Goal: Task Accomplishment & Management: Complete application form

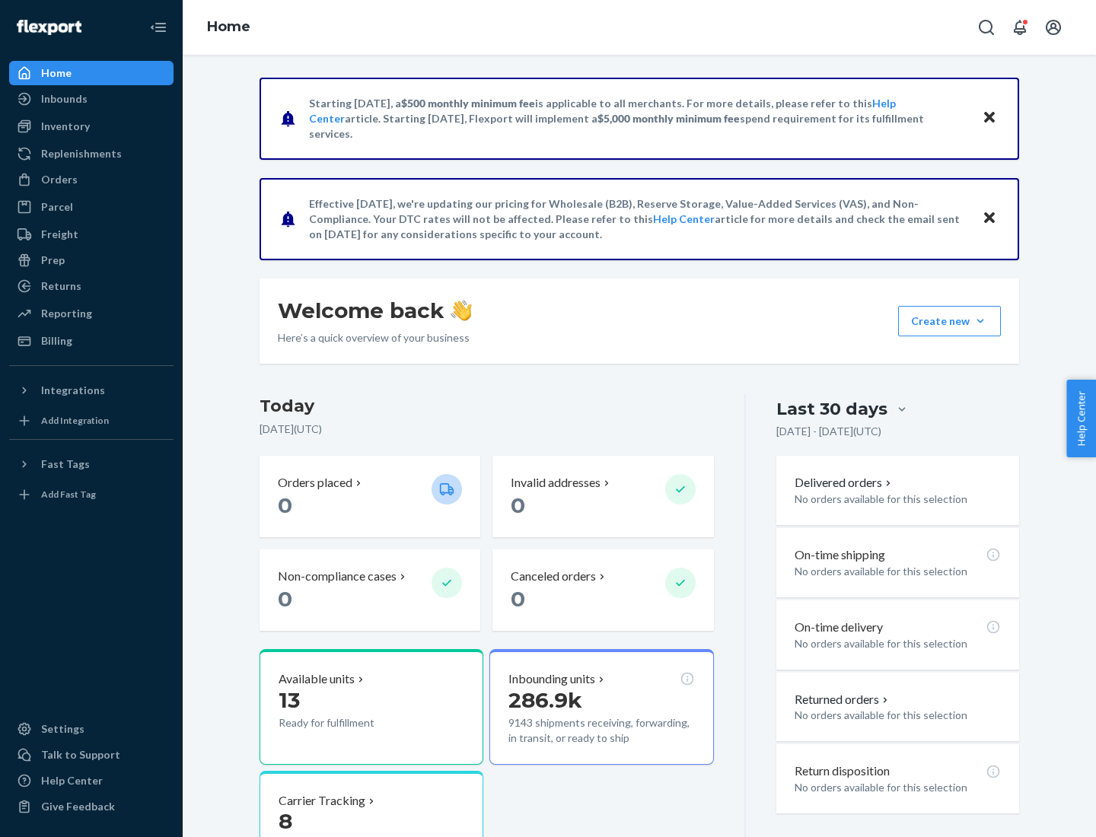
click at [980, 321] on button "Create new Create new inbound Create new order Create new product" at bounding box center [949, 321] width 103 height 30
click at [91, 99] on div "Inbounds" at bounding box center [91, 98] width 161 height 21
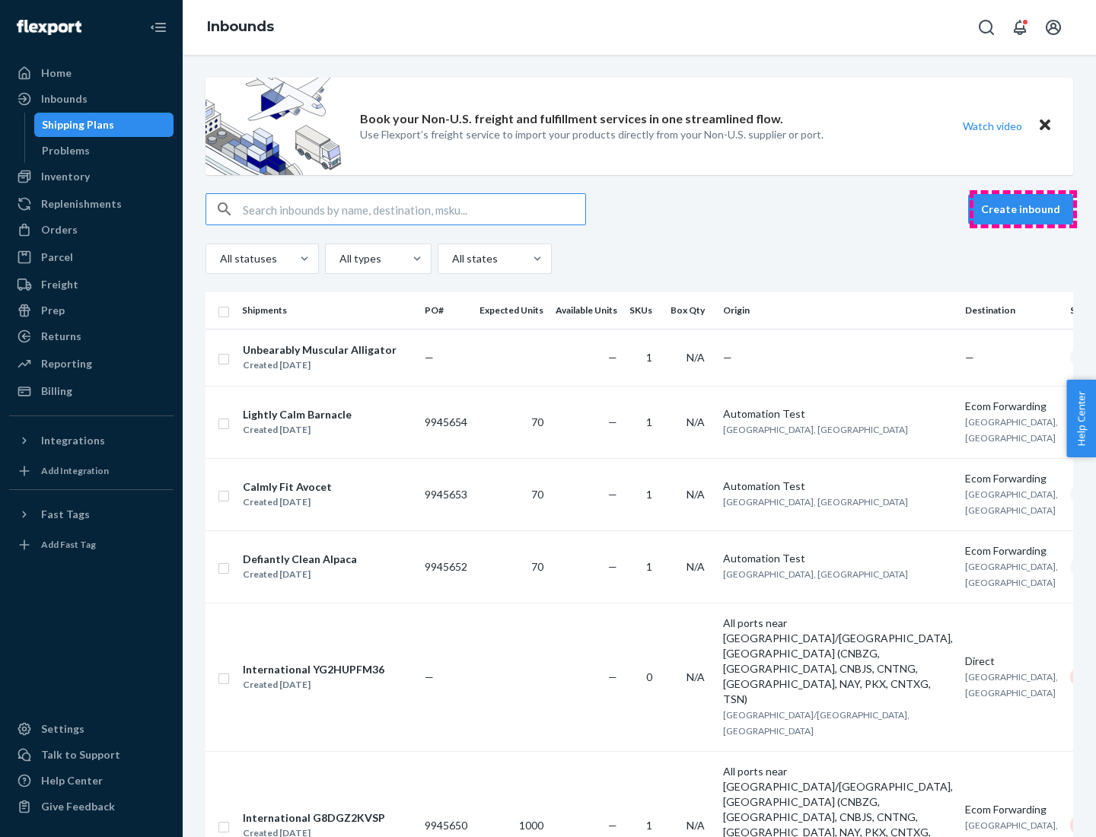
click at [1023, 209] on button "Create inbound" at bounding box center [1020, 209] width 105 height 30
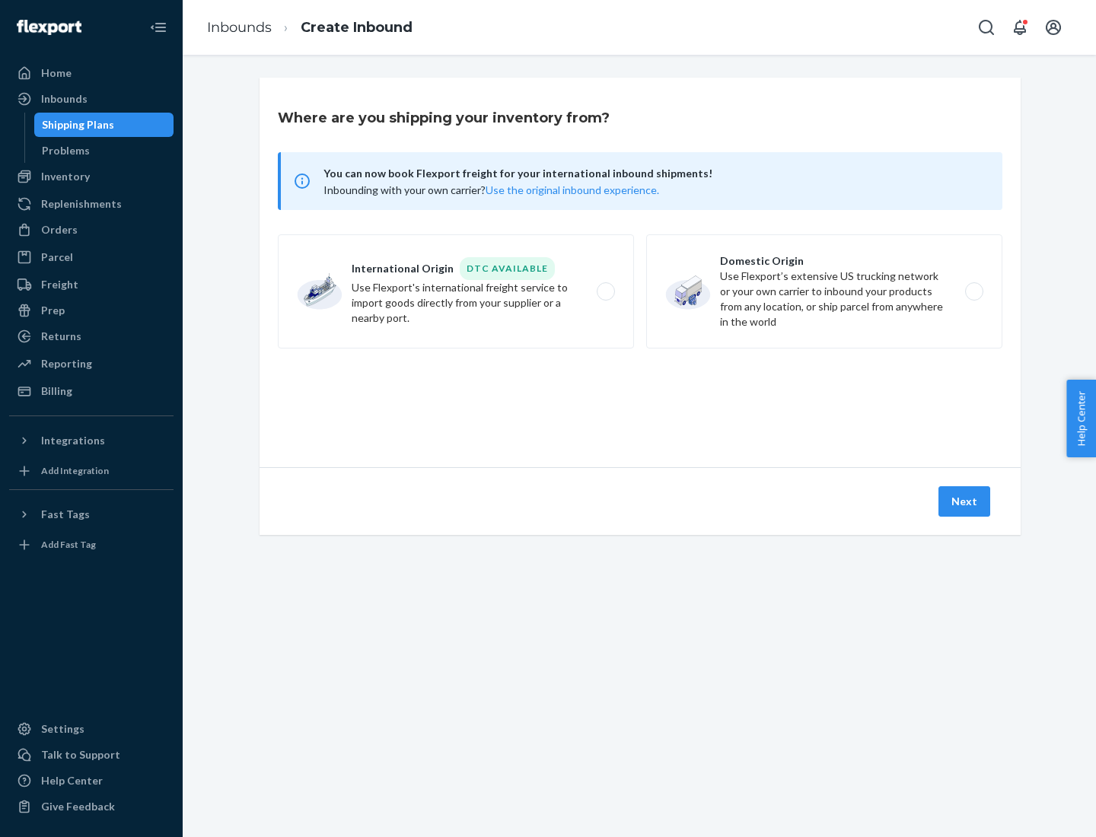
click at [824, 292] on label "Domestic Origin Use Flexport’s extensive US trucking network or your own carrie…" at bounding box center [824, 291] width 356 height 114
click at [974, 292] on input "Domestic Origin Use Flexport’s extensive US trucking network or your own carrie…" at bounding box center [979, 292] width 10 height 10
radio input "true"
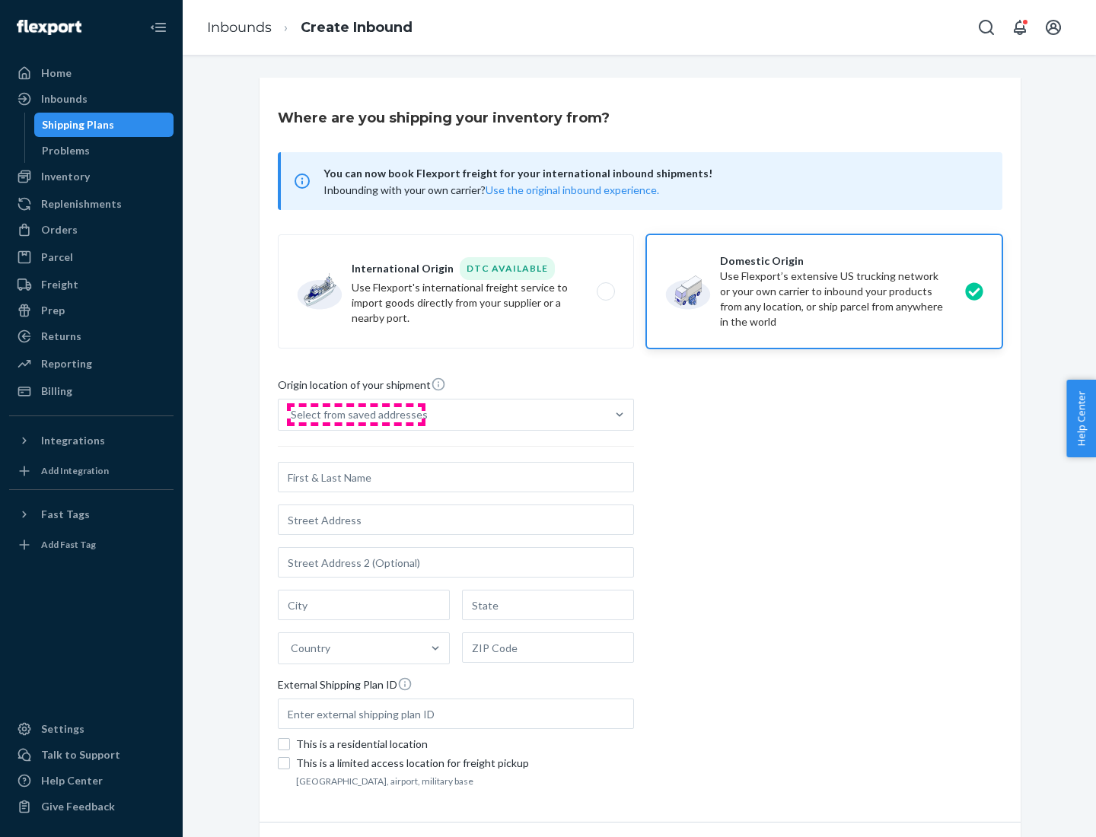
click at [355, 415] on div "Select from saved addresses" at bounding box center [359, 414] width 137 height 15
click at [292, 415] on input "Select from saved addresses" at bounding box center [292, 414] width 2 height 15
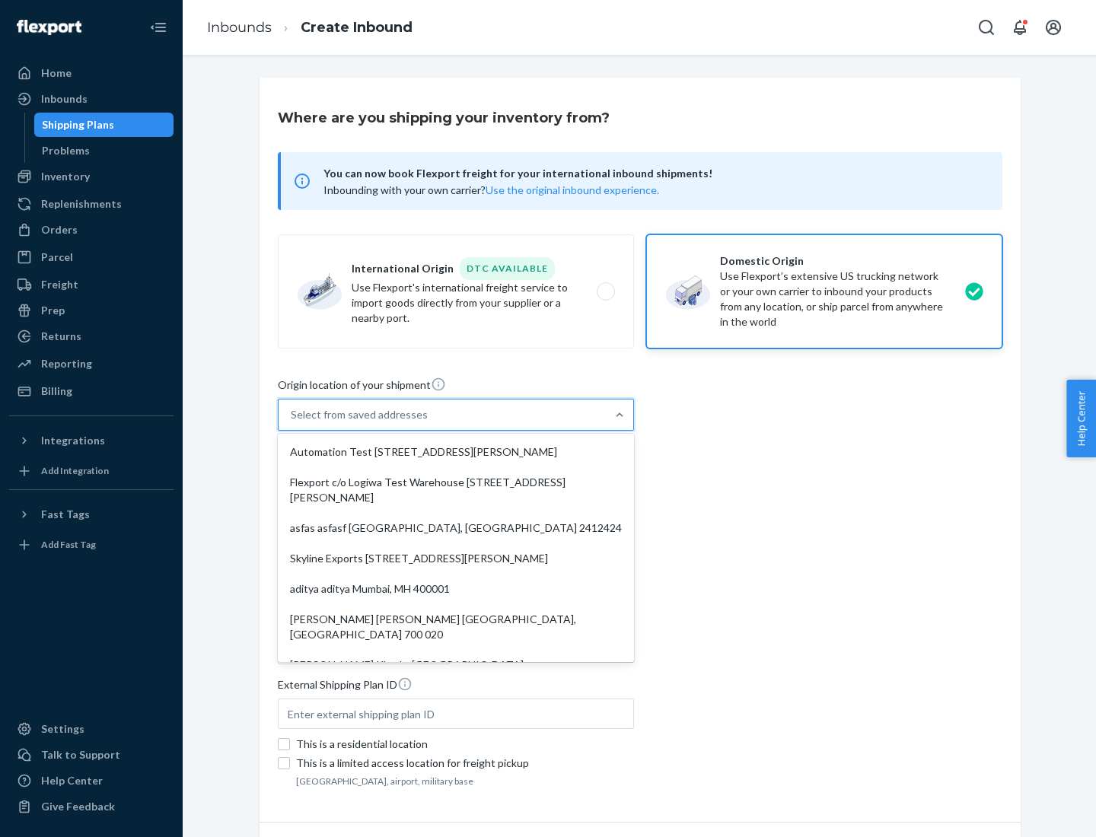
scroll to position [6, 0]
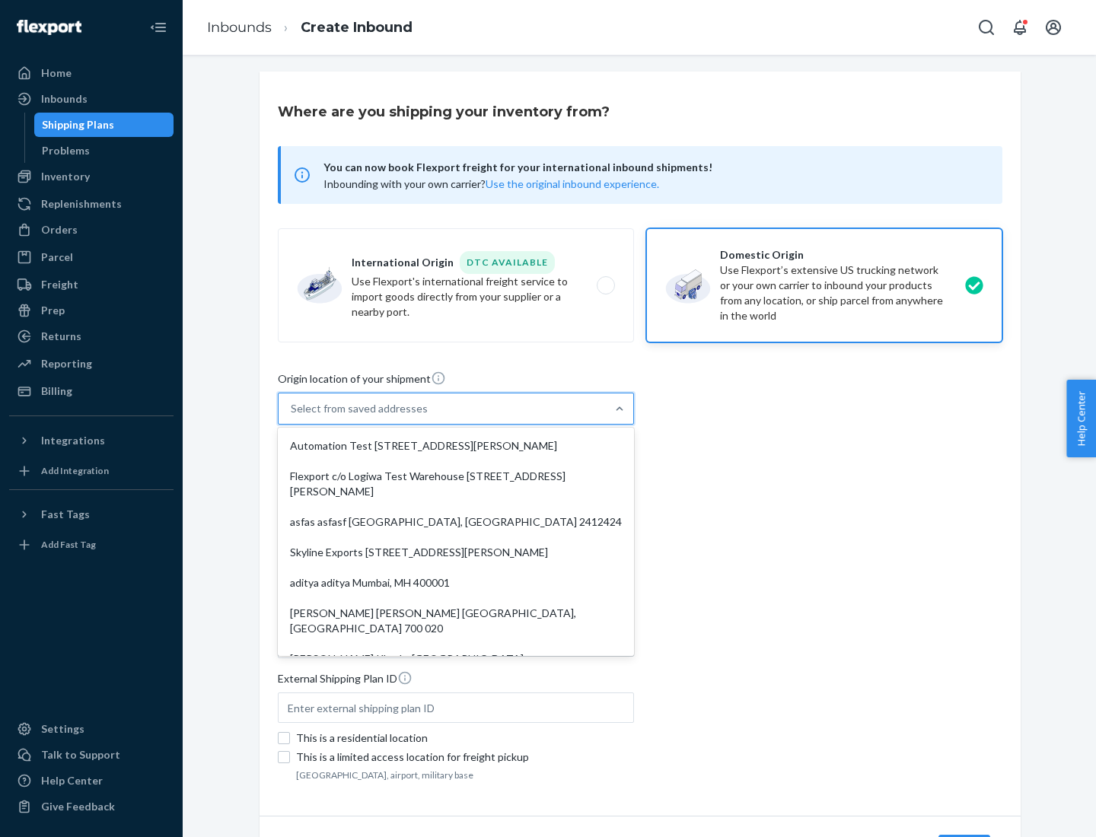
click at [456, 446] on div "Automation Test [STREET_ADDRESS][PERSON_NAME]" at bounding box center [456, 446] width 350 height 30
click at [292, 416] on input "option Automation Test [STREET_ADDRESS][PERSON_NAME]. 9 results available. Use …" at bounding box center [292, 408] width 2 height 15
type input "Automation Test"
type input "9th Floor"
type input "[GEOGRAPHIC_DATA]"
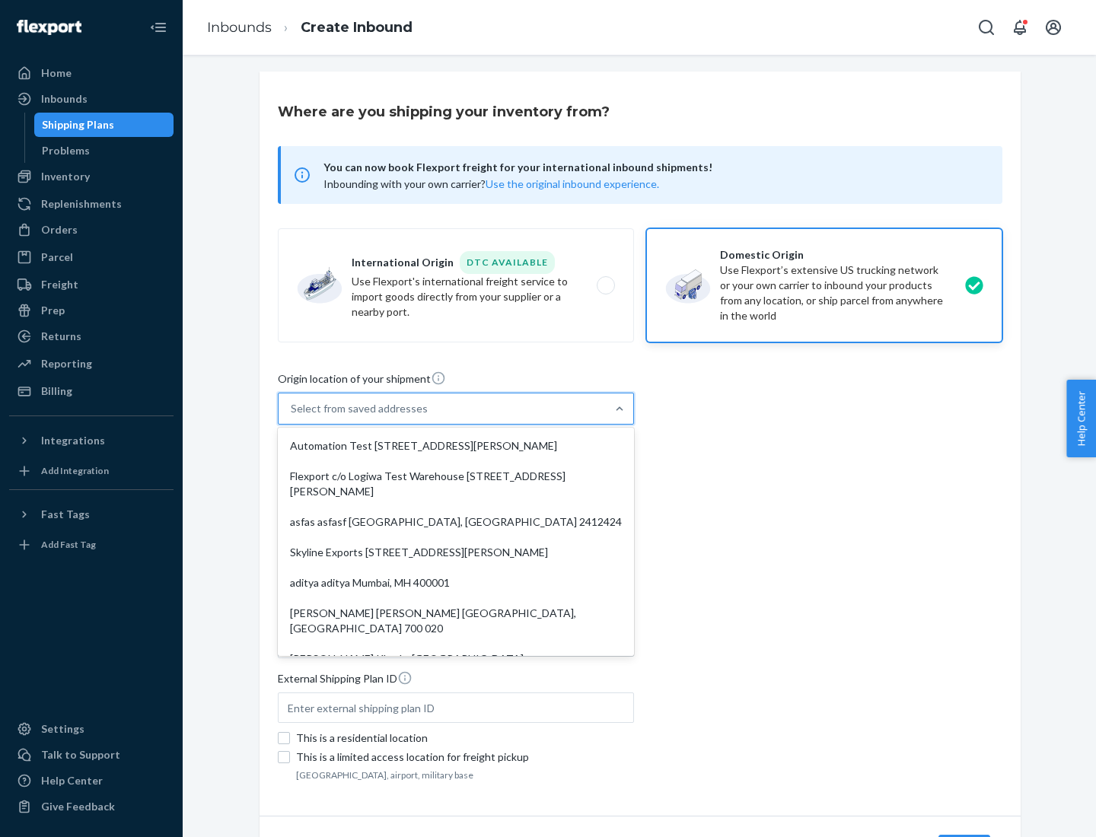
type input "CA"
type input "94104"
type input "[STREET_ADDRESS][PERSON_NAME]"
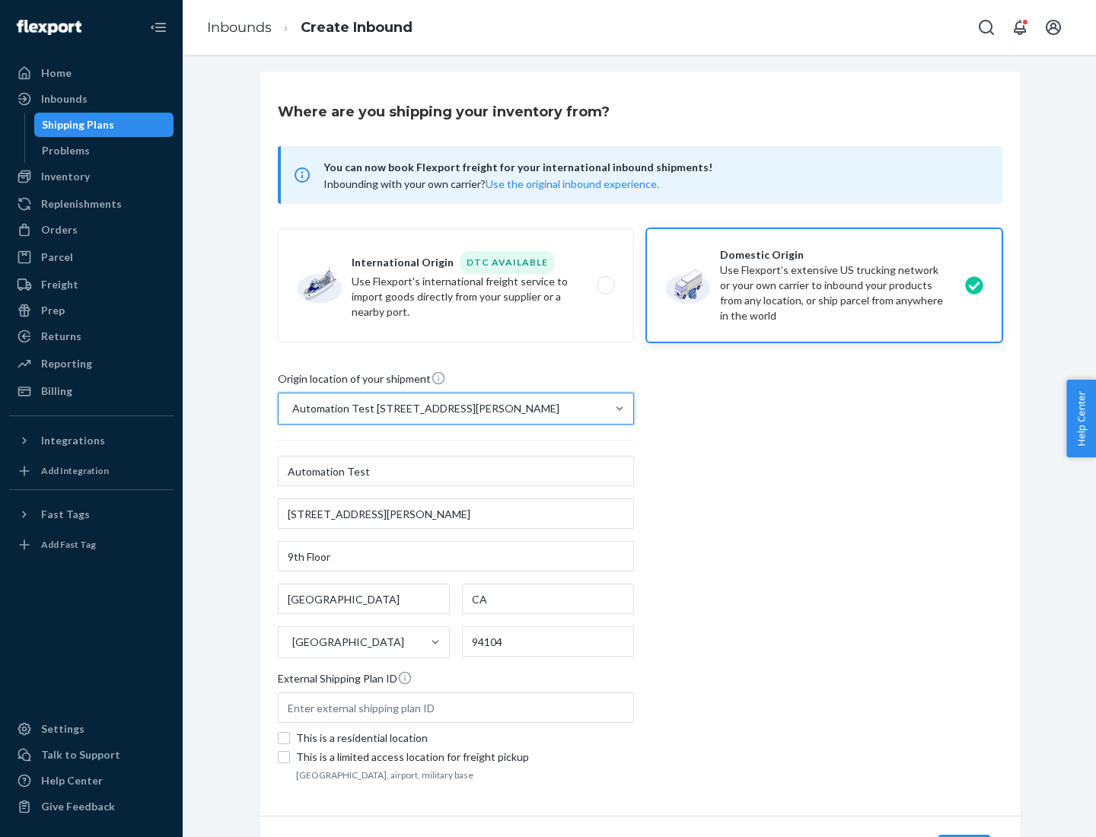
scroll to position [89, 0]
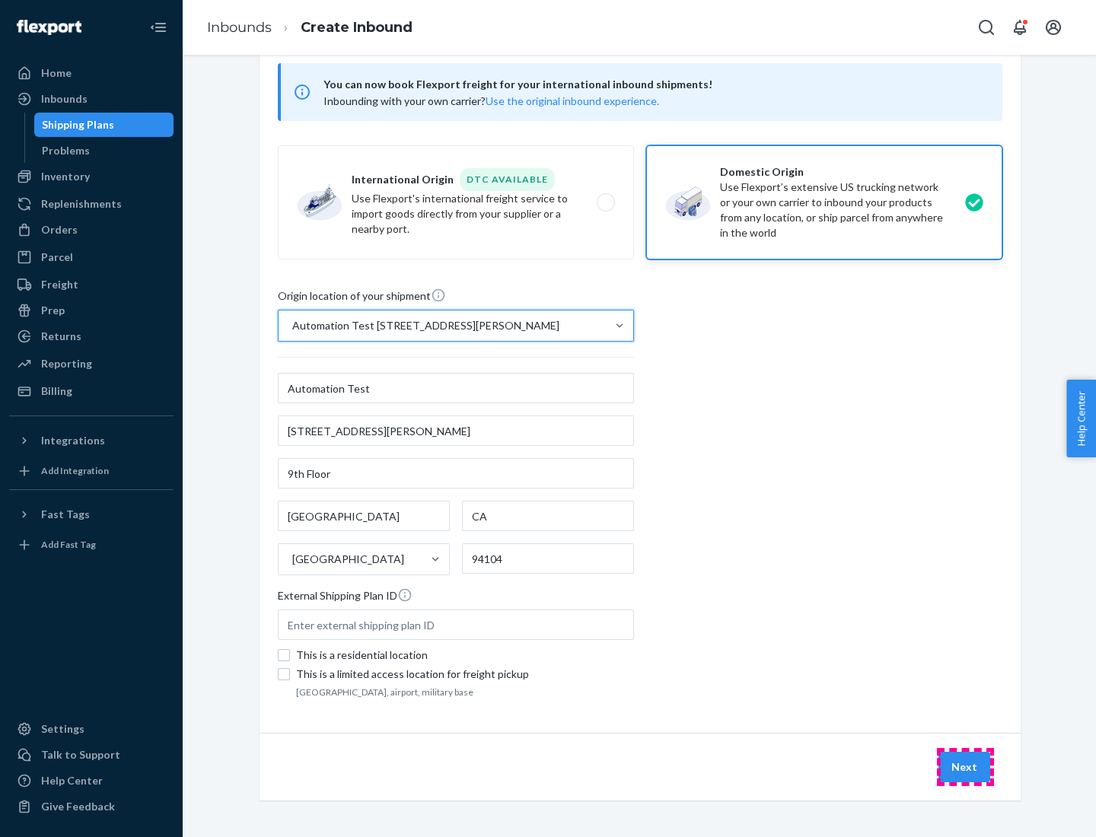
click at [965, 767] on button "Next" at bounding box center [965, 767] width 52 height 30
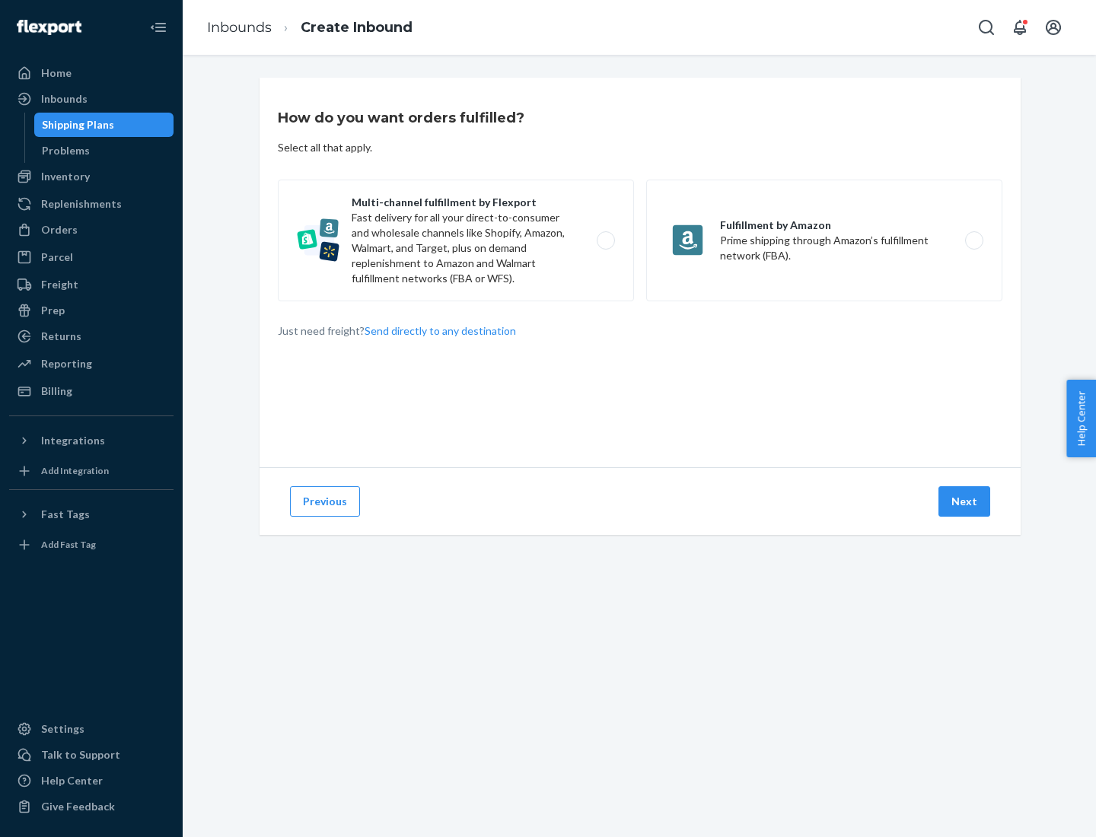
click at [456, 241] on label "Multi-channel fulfillment by Flexport Fast delivery for all your direct-to-cons…" at bounding box center [456, 241] width 356 height 122
click at [605, 241] on input "Multi-channel fulfillment by Flexport Fast delivery for all your direct-to-cons…" at bounding box center [610, 241] width 10 height 10
radio input "true"
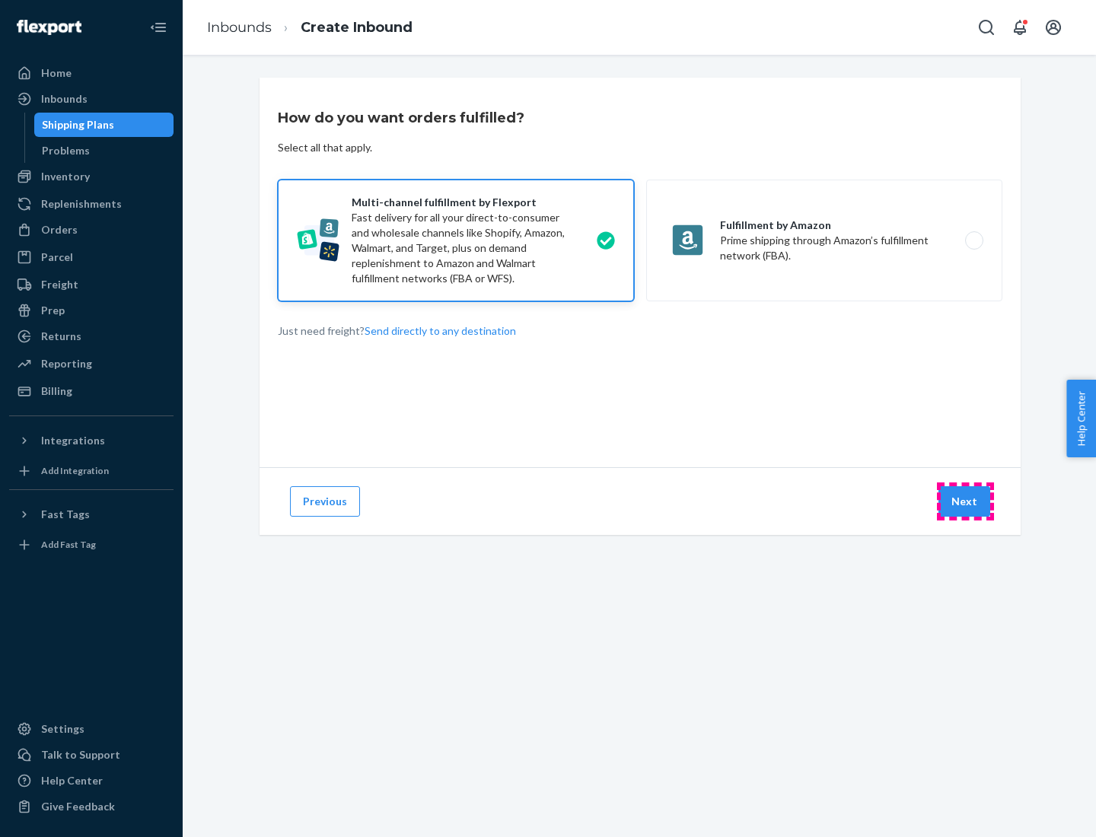
click at [965, 502] on button "Next" at bounding box center [965, 501] width 52 height 30
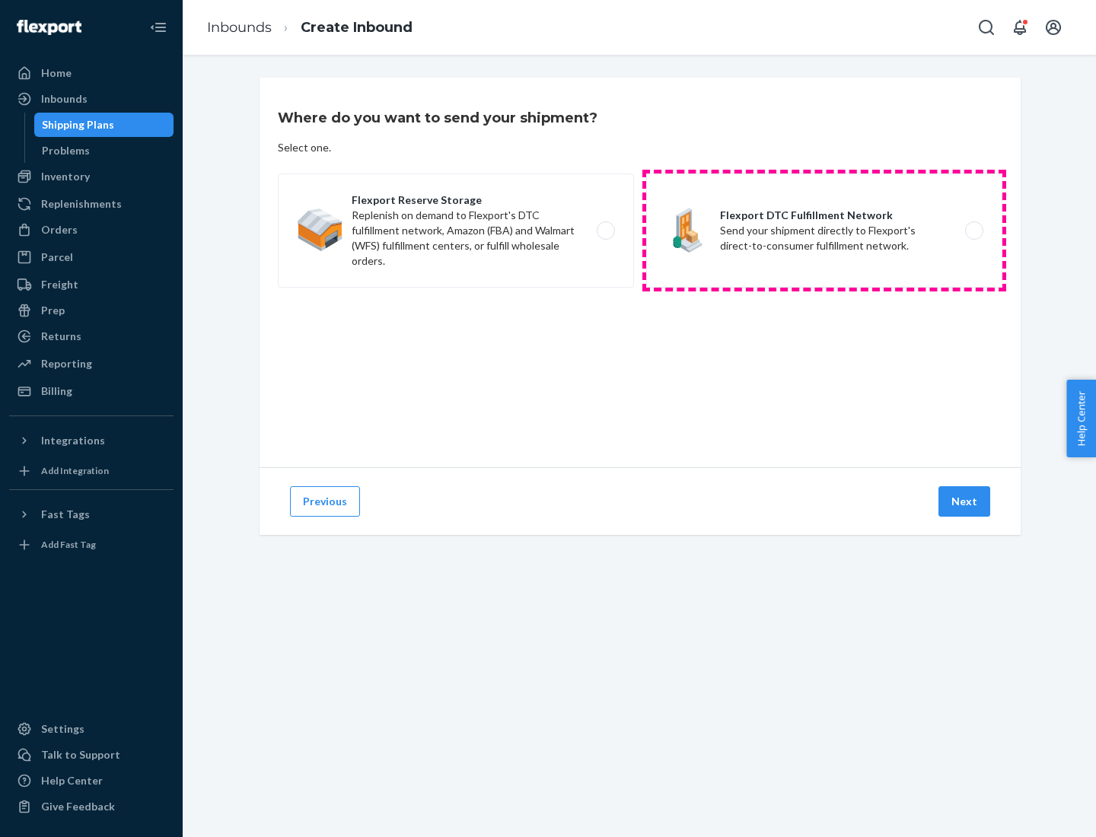
click at [824, 231] on label "Flexport DTC Fulfillment Network Send your shipment directly to Flexport's dire…" at bounding box center [824, 231] width 356 height 114
click at [974, 231] on input "Flexport DTC Fulfillment Network Send your shipment directly to Flexport's dire…" at bounding box center [979, 231] width 10 height 10
radio input "true"
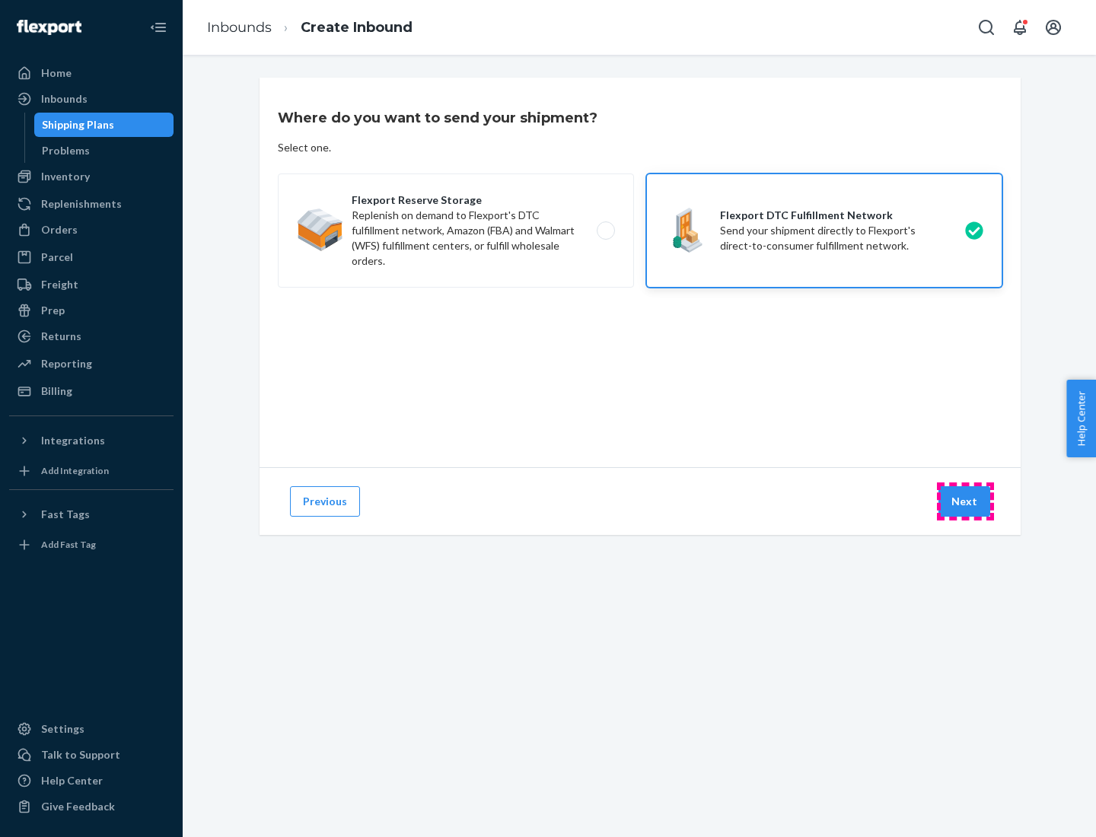
click at [965, 502] on button "Next" at bounding box center [965, 501] width 52 height 30
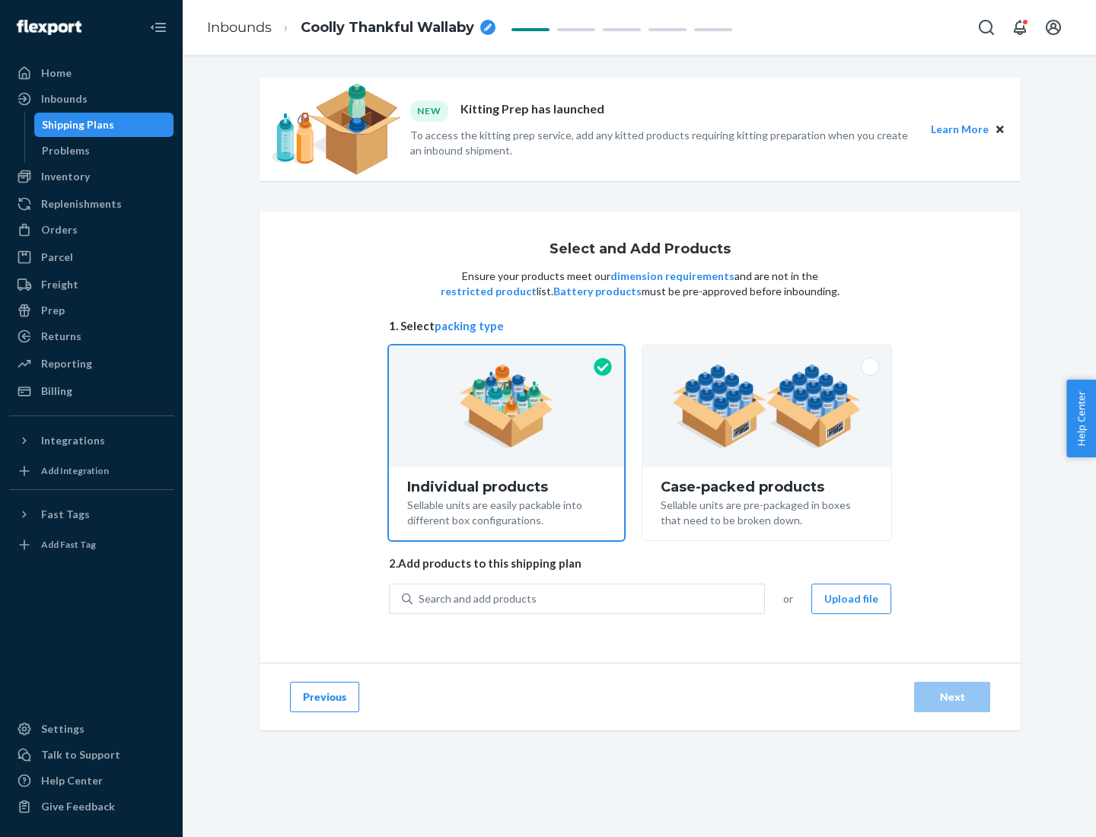
click at [767, 406] on img at bounding box center [767, 407] width 190 height 84
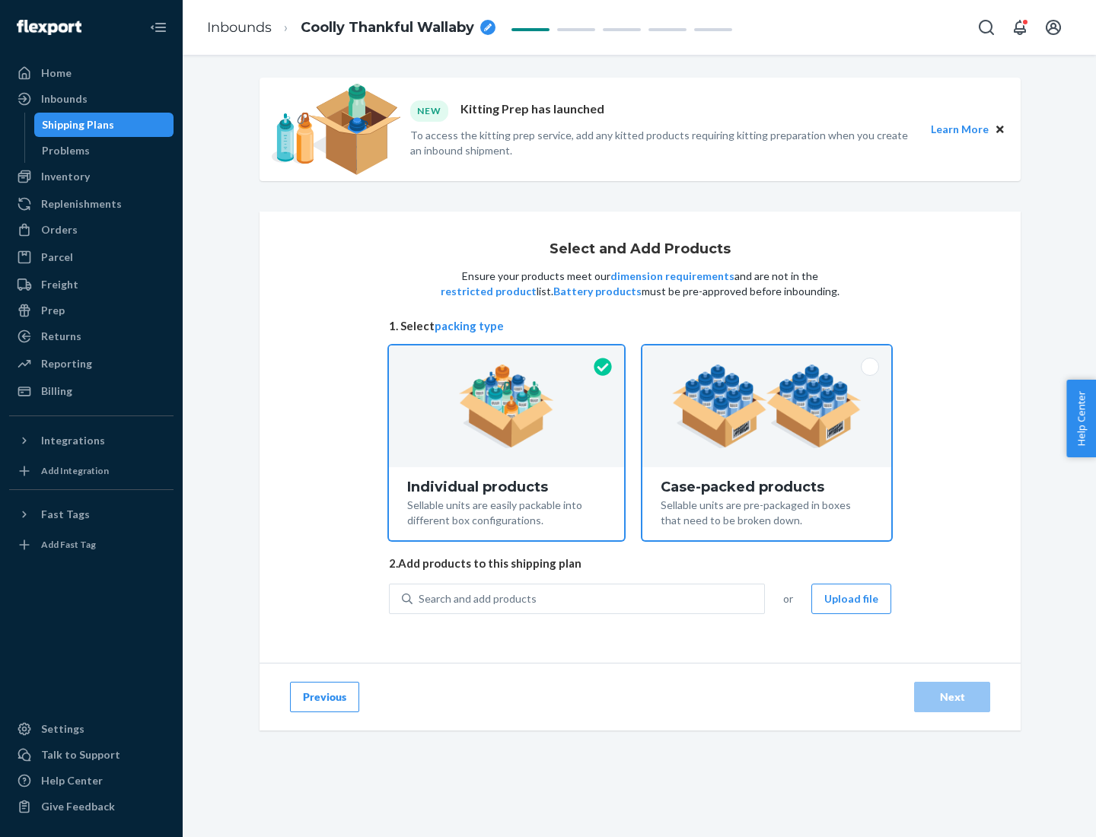
click at [767, 355] on input "Case-packed products Sellable units are pre-packaged in boxes that need to be b…" at bounding box center [767, 351] width 10 height 10
radio input "true"
radio input "false"
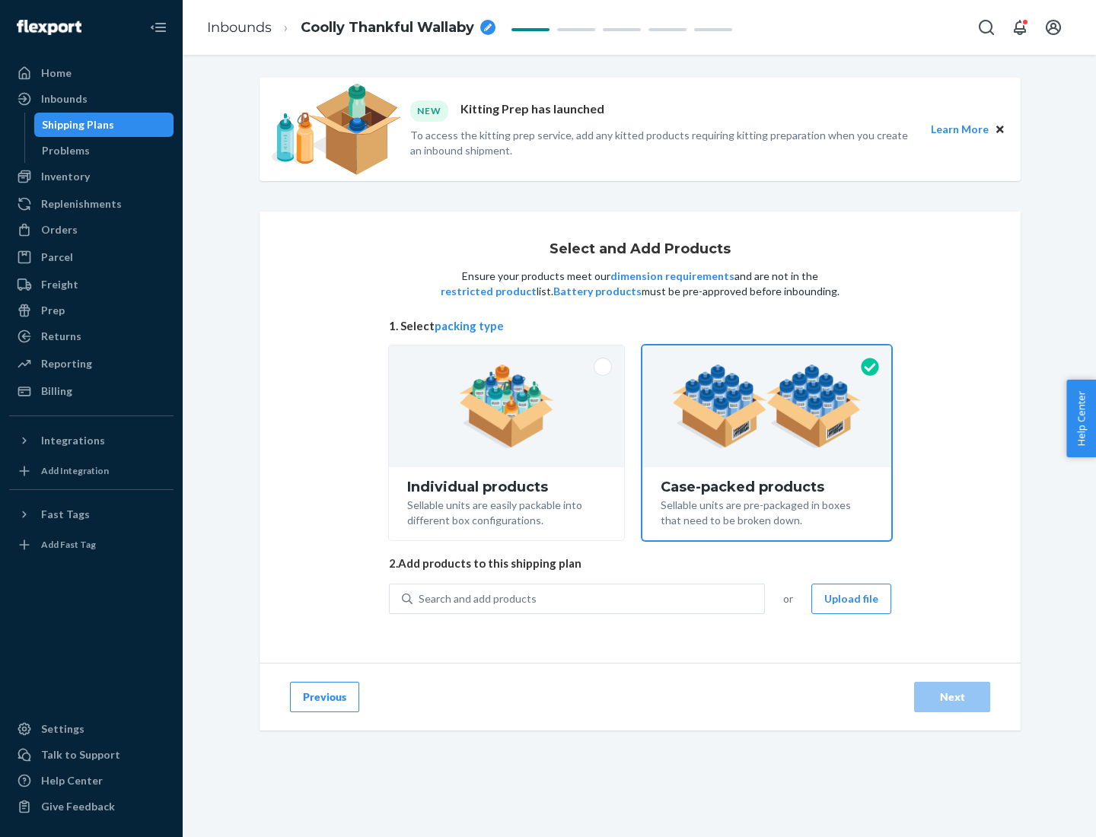
click at [589, 598] on div "Search and add products" at bounding box center [589, 598] width 352 height 27
click at [420, 598] on input "Search and add products" at bounding box center [420, 598] width 2 height 15
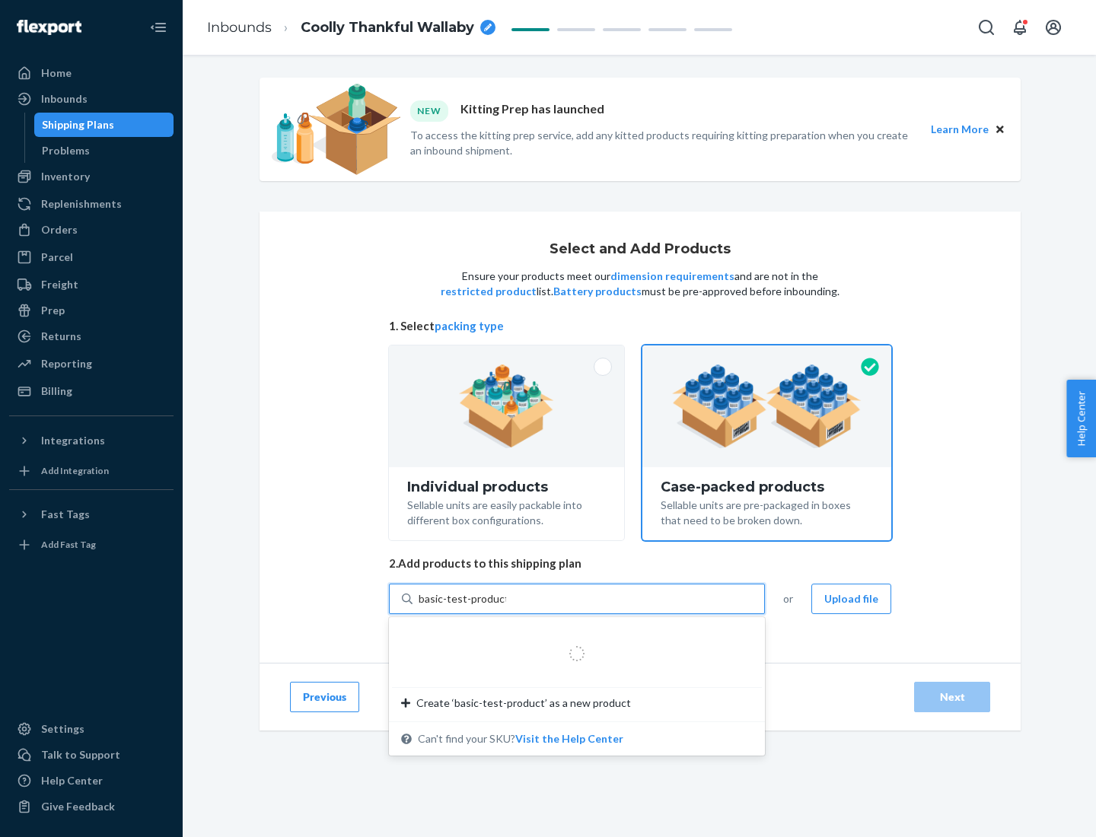
type input "basic-test-product-1"
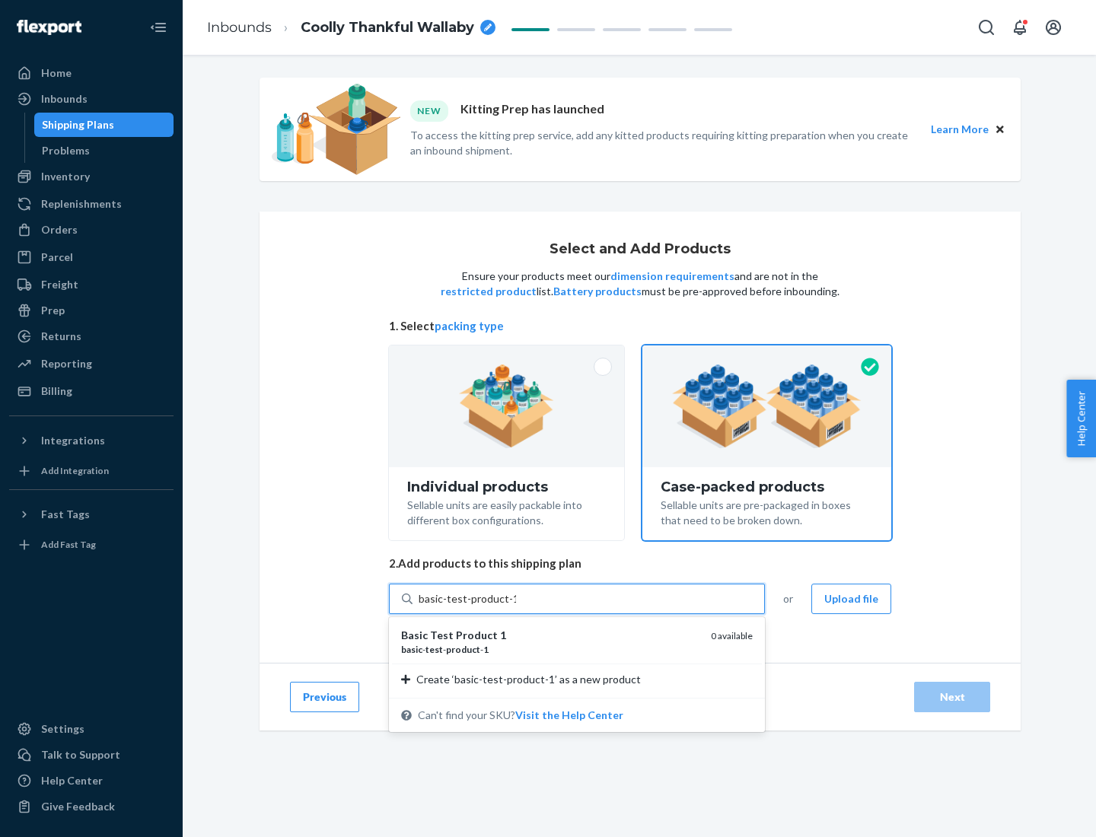
click at [550, 649] on div "basic - test - product - 1" at bounding box center [550, 649] width 298 height 13
click at [516, 607] on input "basic-test-product-1" at bounding box center [467, 598] width 97 height 15
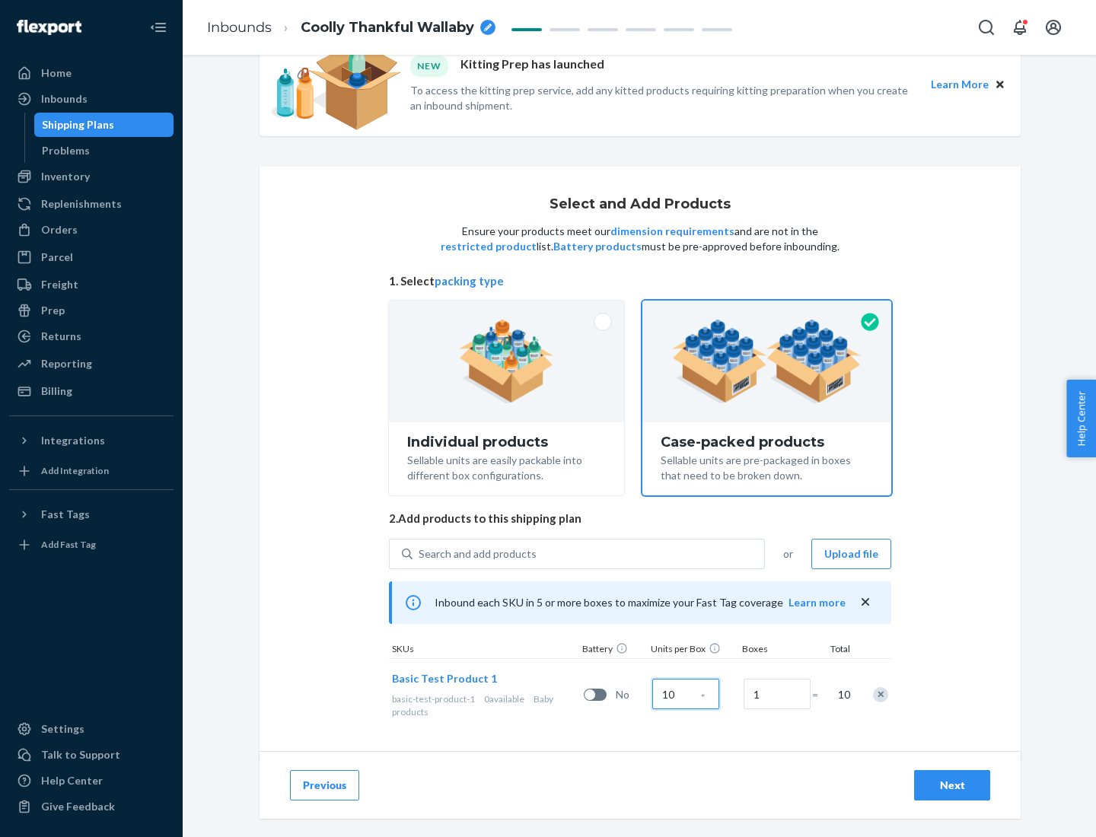
scroll to position [55, 0]
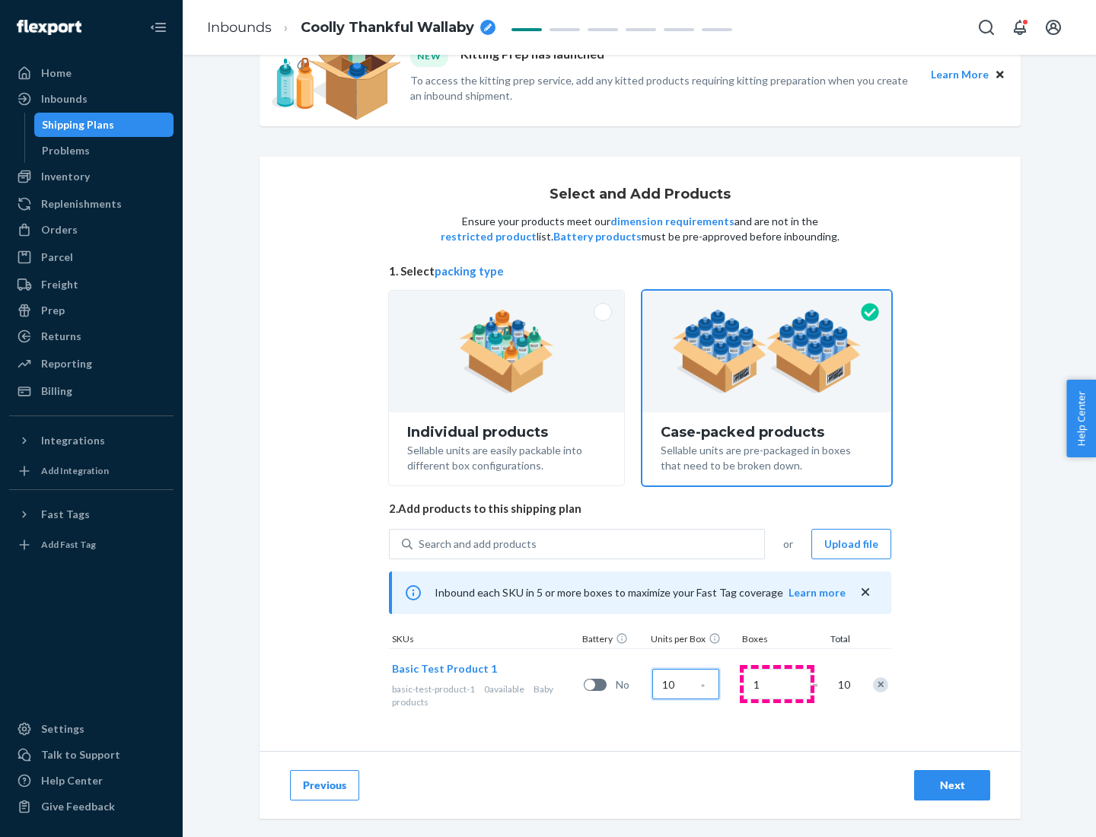
type input "10"
type input "7"
click at [952, 786] on div "Next" at bounding box center [952, 785] width 50 height 15
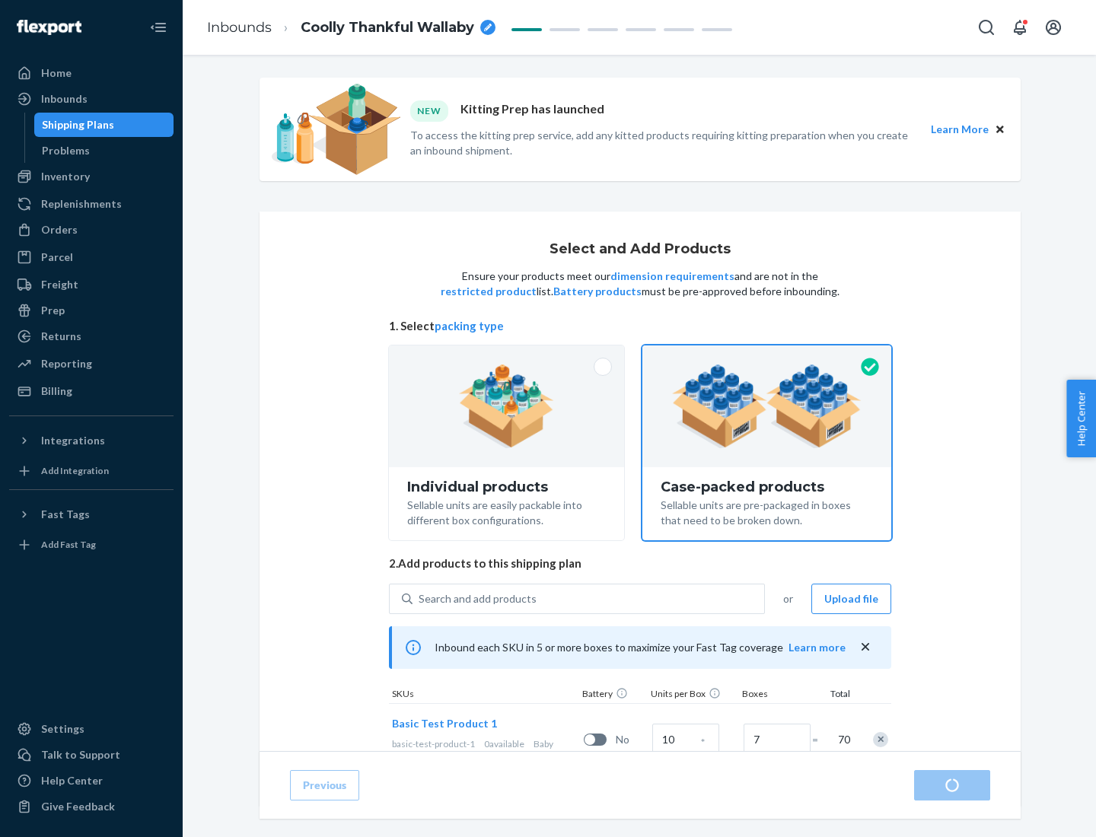
radio input "true"
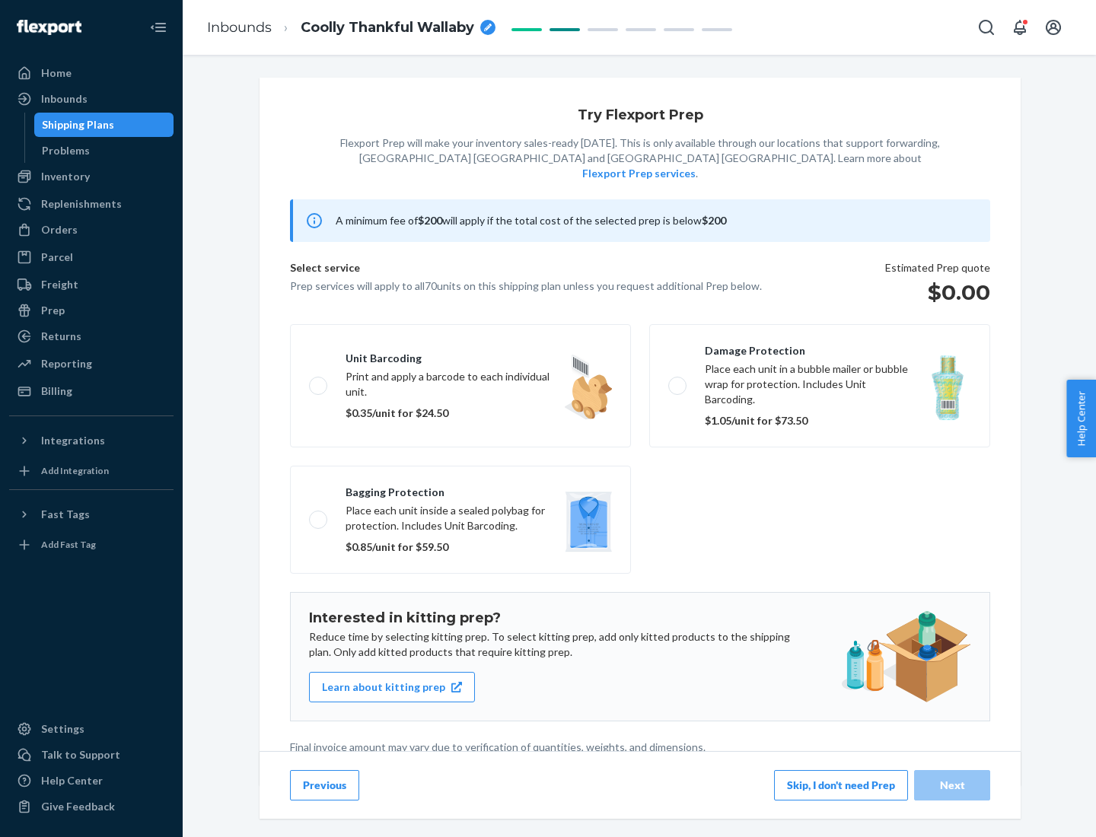
scroll to position [4, 0]
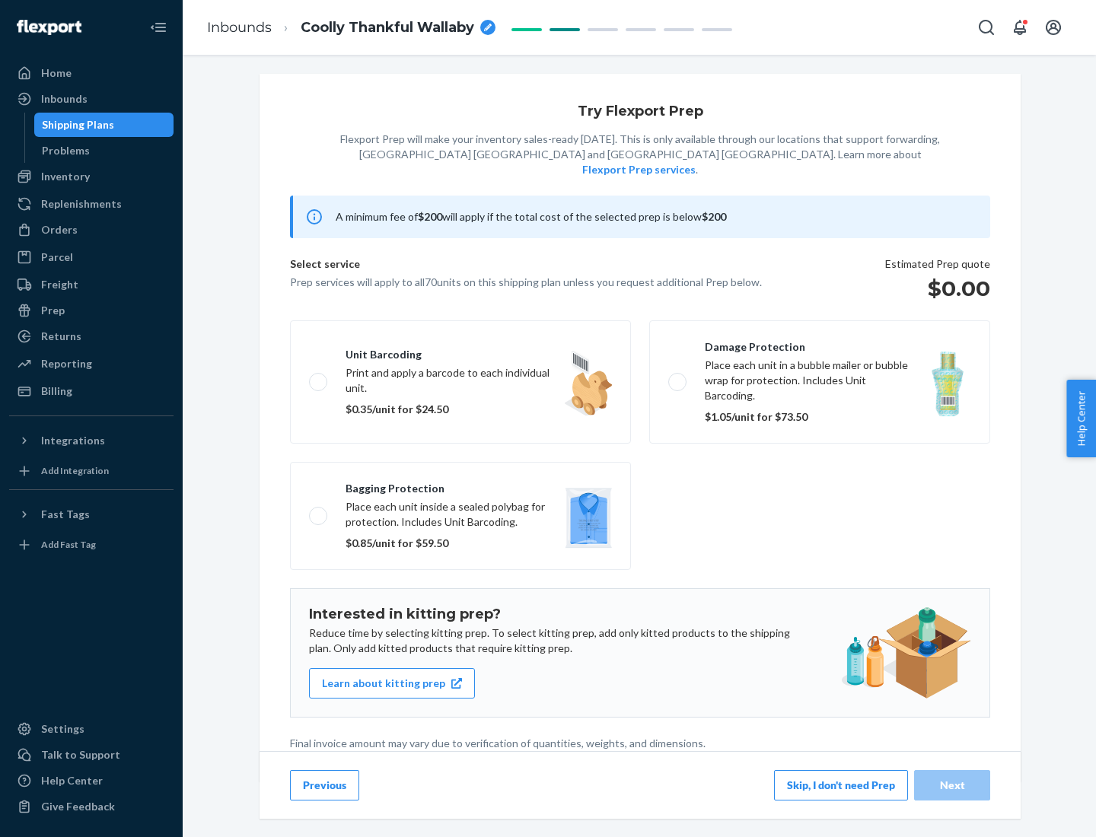
click at [461, 485] on label "Bagging protection Place each unit inside a sealed polybag for protection. Incl…" at bounding box center [460, 516] width 341 height 108
click at [319, 511] on input "Bagging protection Place each unit inside a sealed polybag for protection. Incl…" at bounding box center [314, 516] width 10 height 10
checkbox input "true"
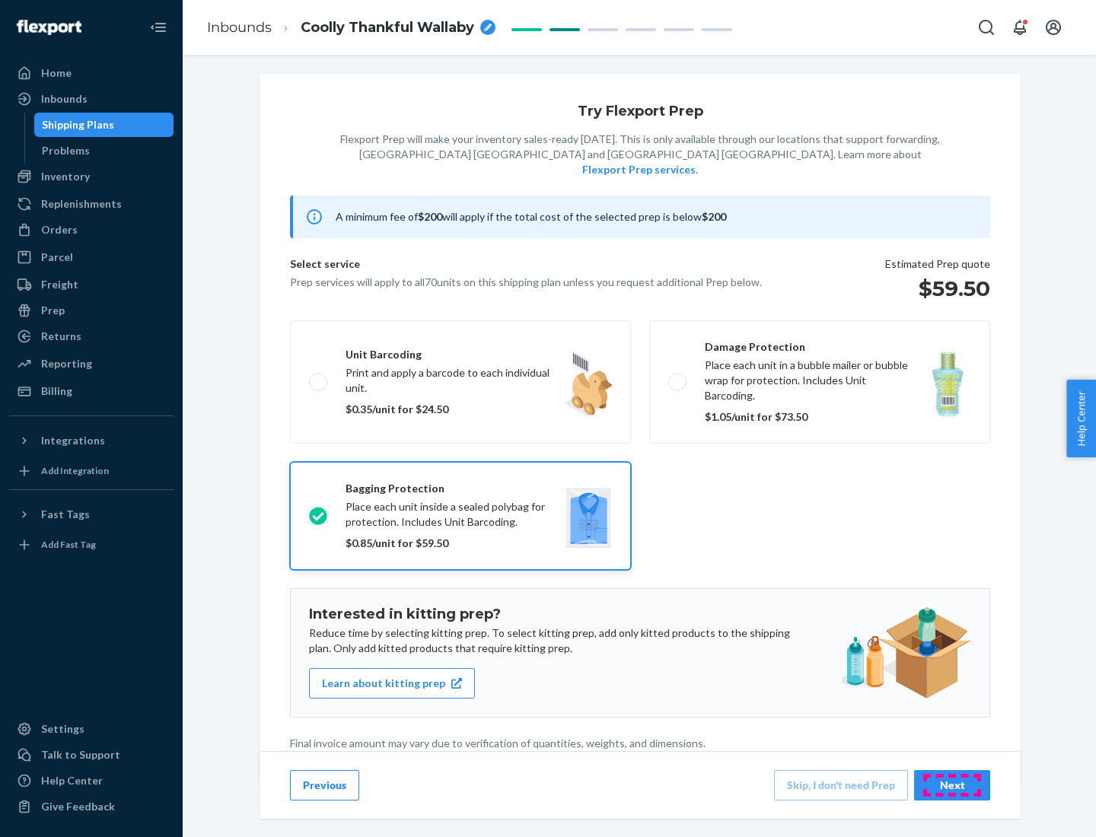
click at [952, 785] on div "Next" at bounding box center [952, 785] width 50 height 15
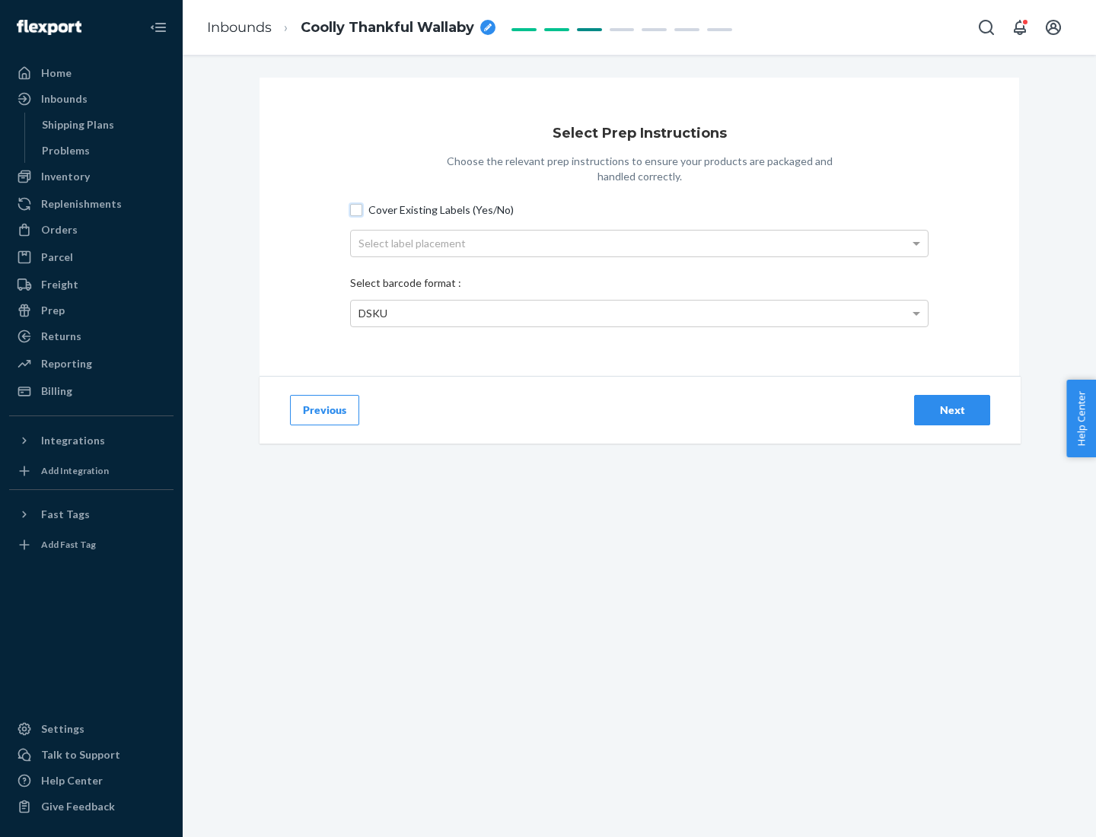
click at [356, 209] on input "Cover Existing Labels (Yes/No)" at bounding box center [356, 210] width 12 height 12
checkbox input "true"
click at [639, 243] on div "Select label placement" at bounding box center [639, 244] width 577 height 26
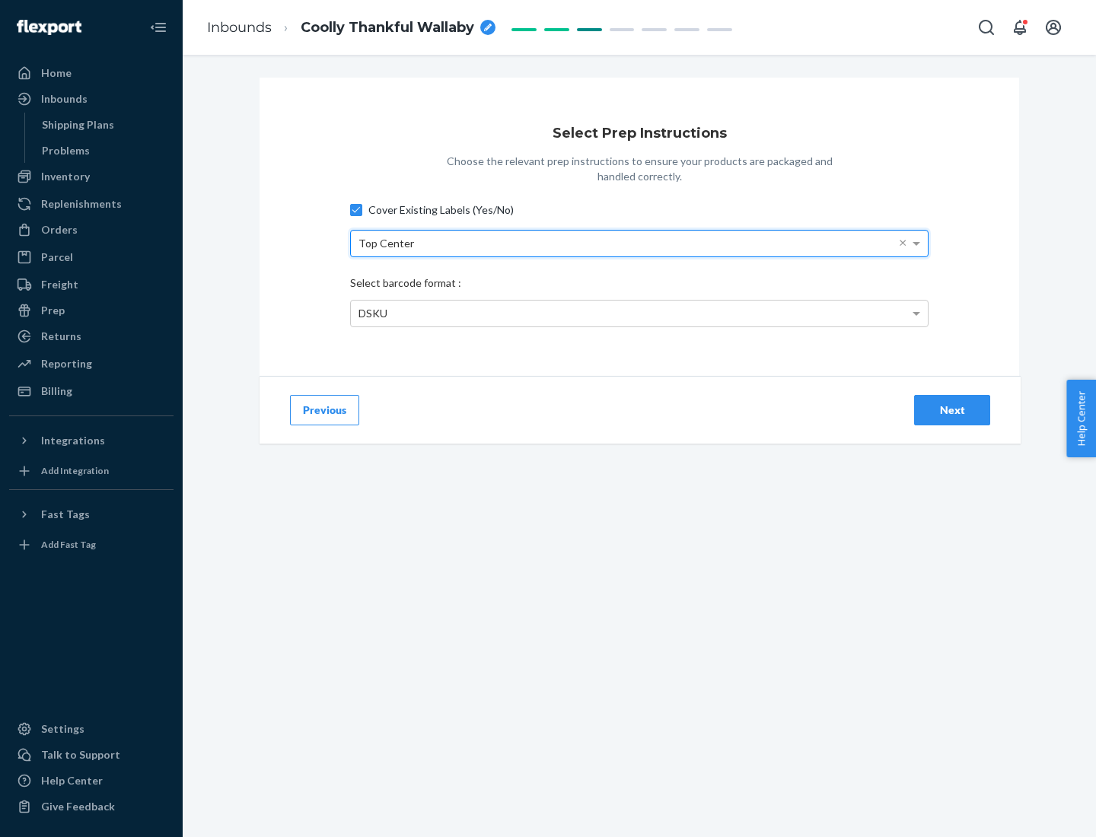
click at [639, 313] on div "DSKU" at bounding box center [639, 314] width 577 height 26
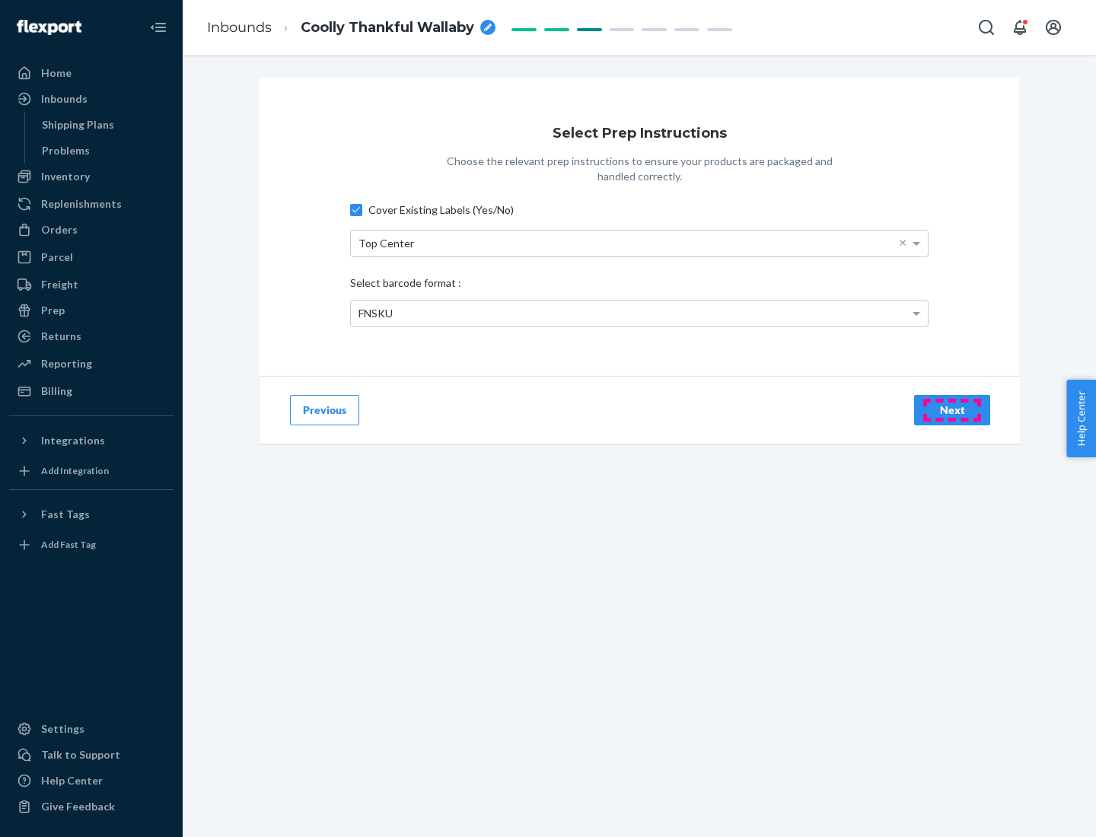
click at [952, 410] on div "Next" at bounding box center [952, 410] width 50 height 15
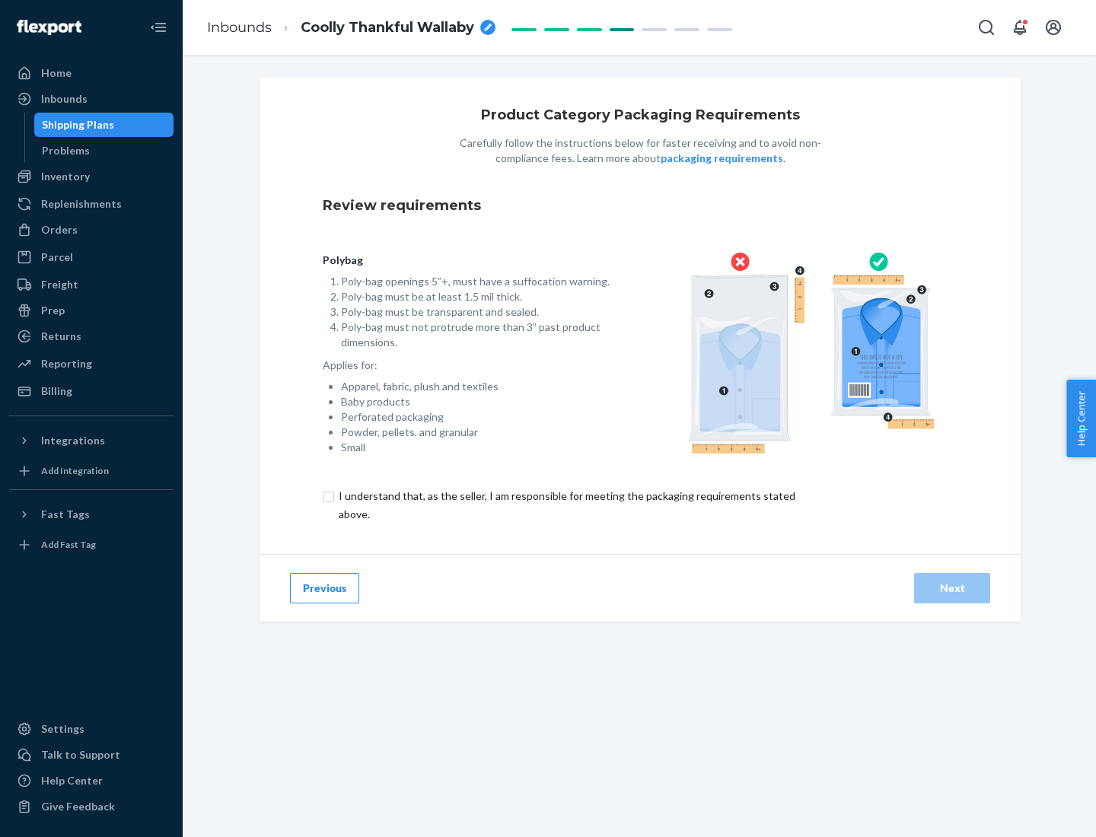
click at [566, 505] on input "checkbox" at bounding box center [576, 505] width 506 height 37
checkbox input "true"
click at [952, 588] on div "Next" at bounding box center [952, 588] width 50 height 15
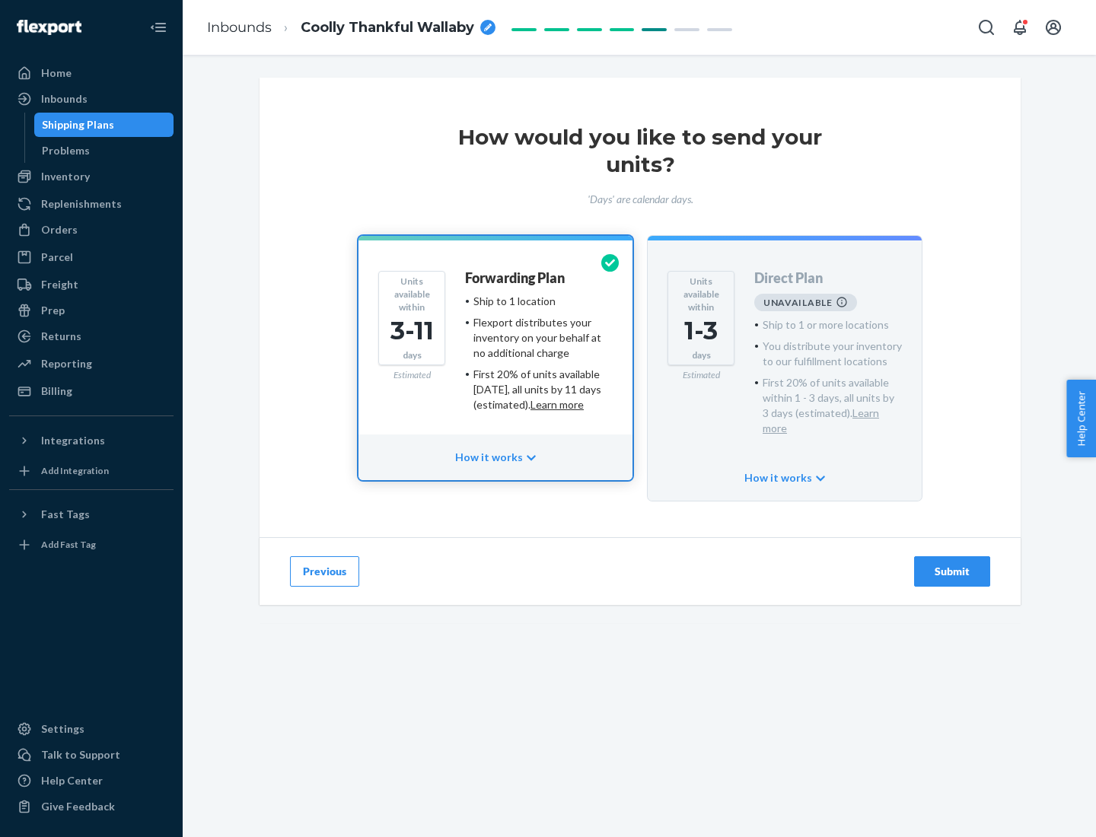
click at [516, 278] on h4 "Forwarding Plan" at bounding box center [515, 278] width 100 height 15
click at [952, 564] on div "Submit" at bounding box center [952, 571] width 50 height 15
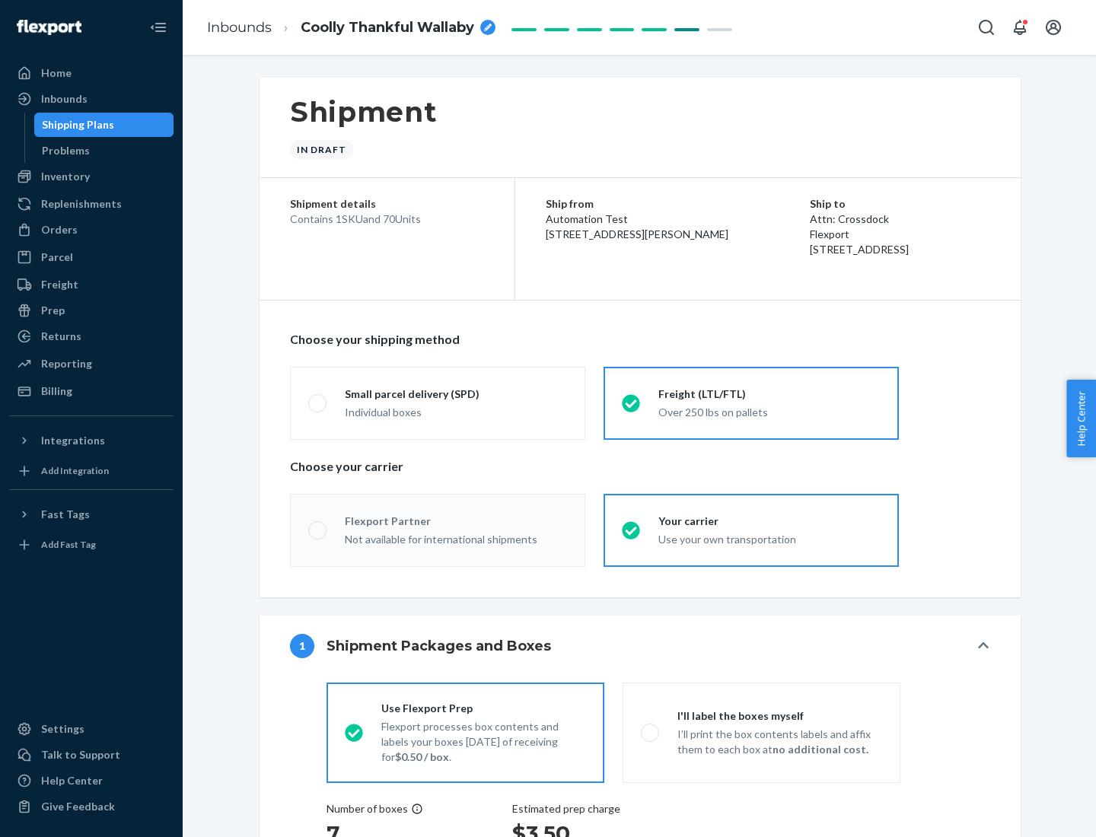
radio input "true"
radio input "false"
radio input "true"
radio input "false"
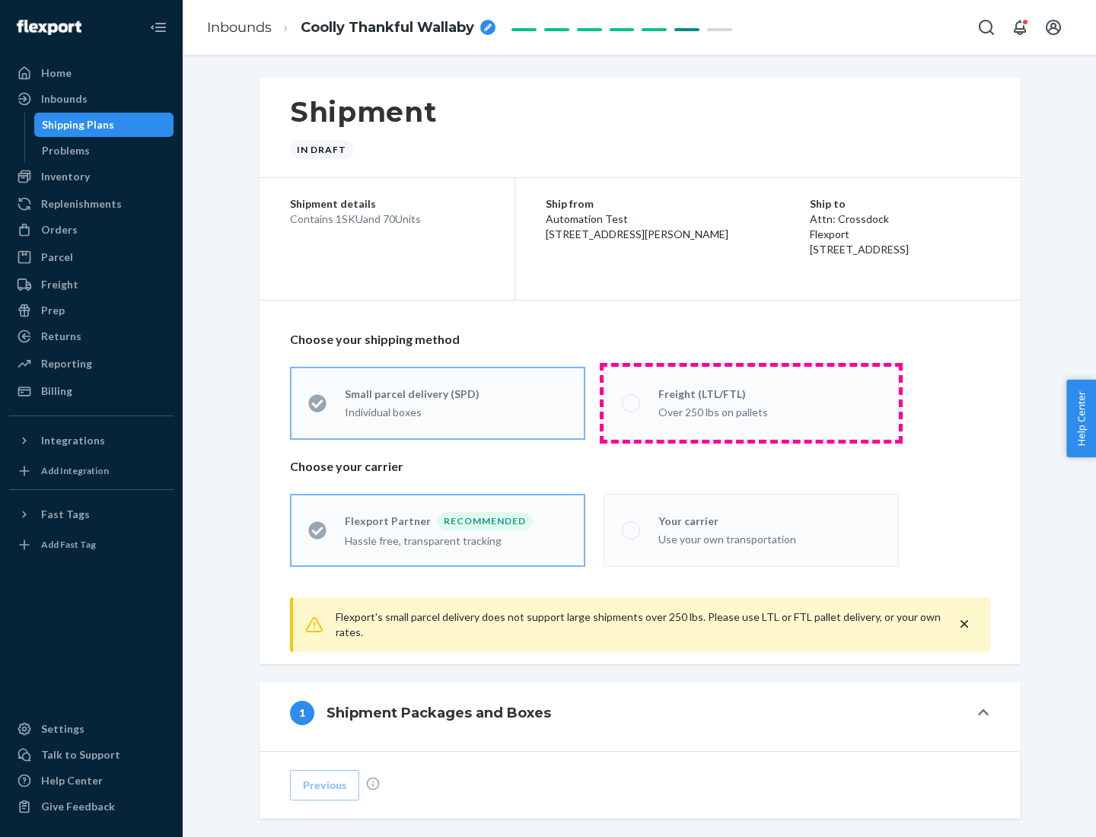
click at [751, 403] on div "Over 250 lbs on pallets" at bounding box center [769, 411] width 222 height 18
click at [632, 403] on input "Freight (LTL/FTL) Over 250 lbs on pallets" at bounding box center [627, 403] width 10 height 10
radio input "true"
radio input "false"
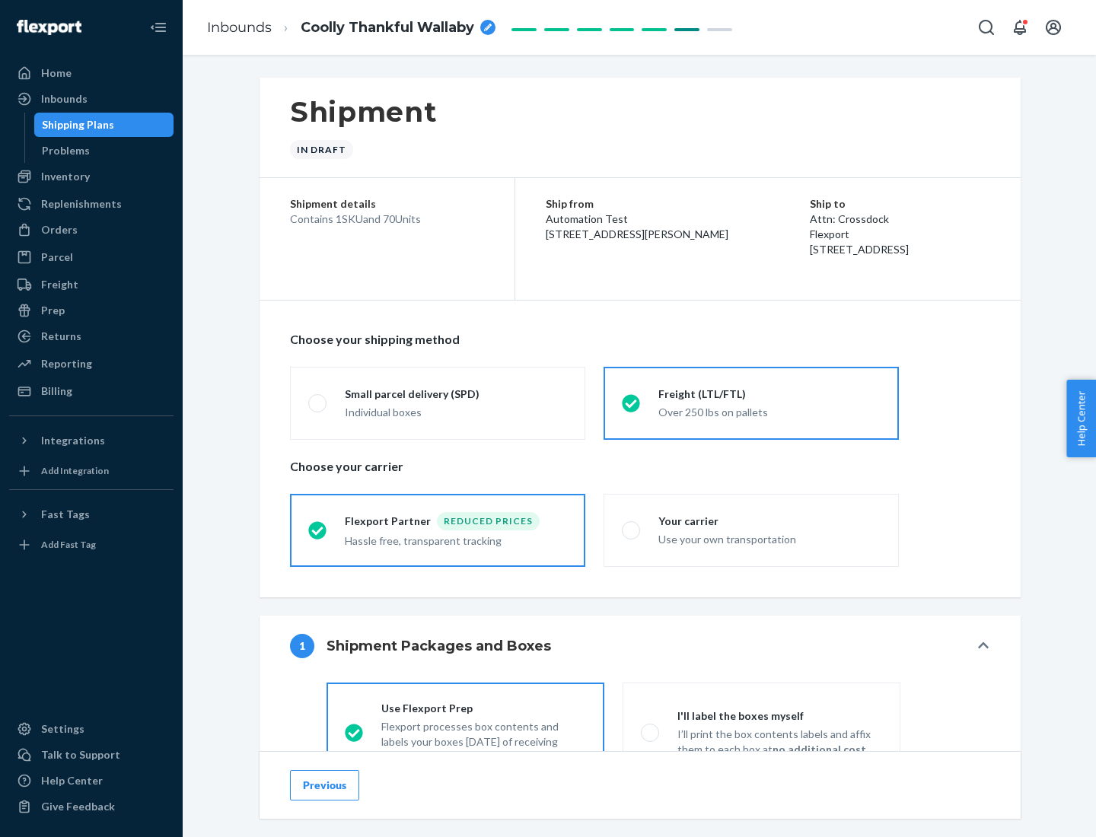
scroll to position [84, 0]
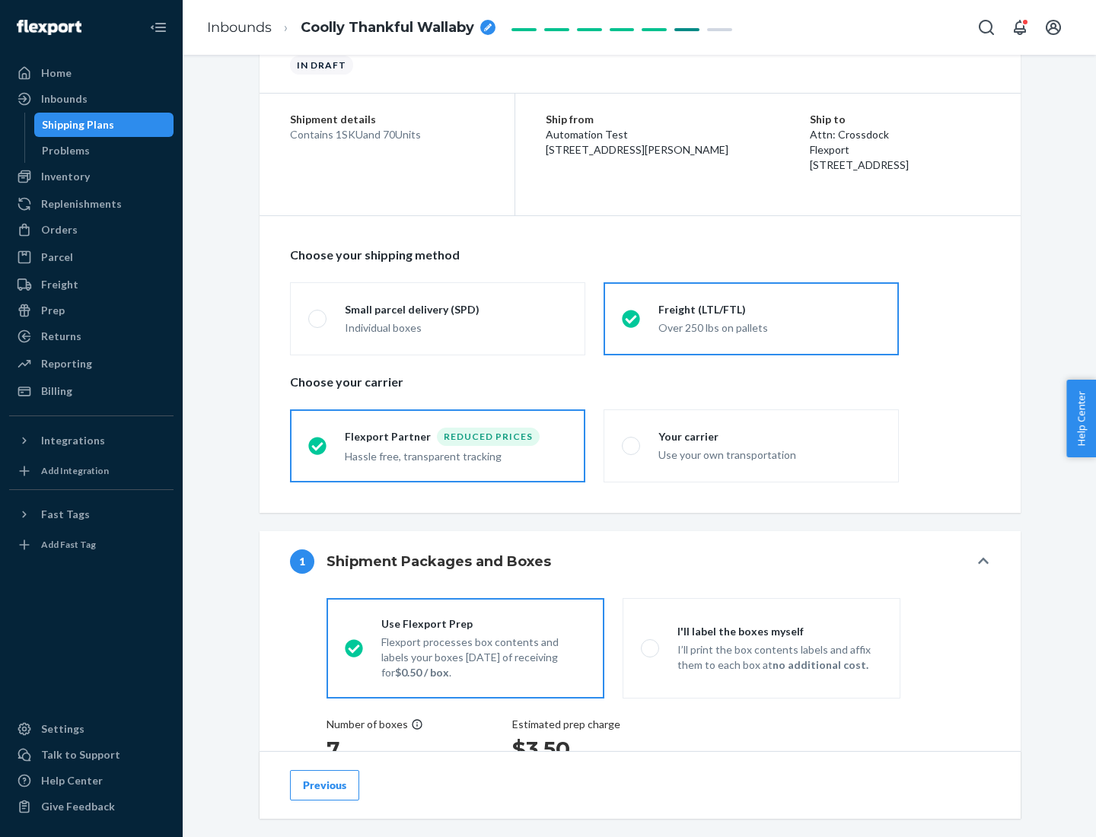
click at [751, 445] on div "Use your own transportation" at bounding box center [769, 454] width 222 height 18
click at [632, 445] on input "Your carrier Use your own transportation" at bounding box center [627, 446] width 10 height 10
radio input "true"
radio input "false"
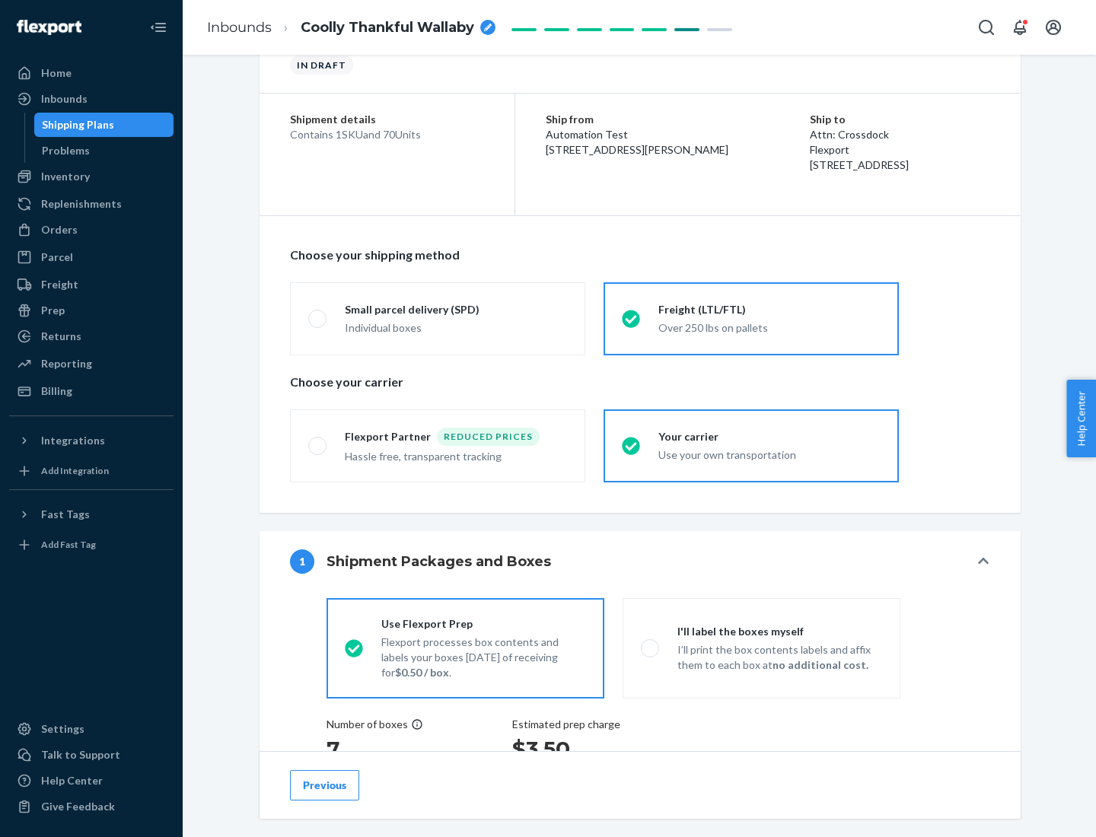
scroll to position [287, 0]
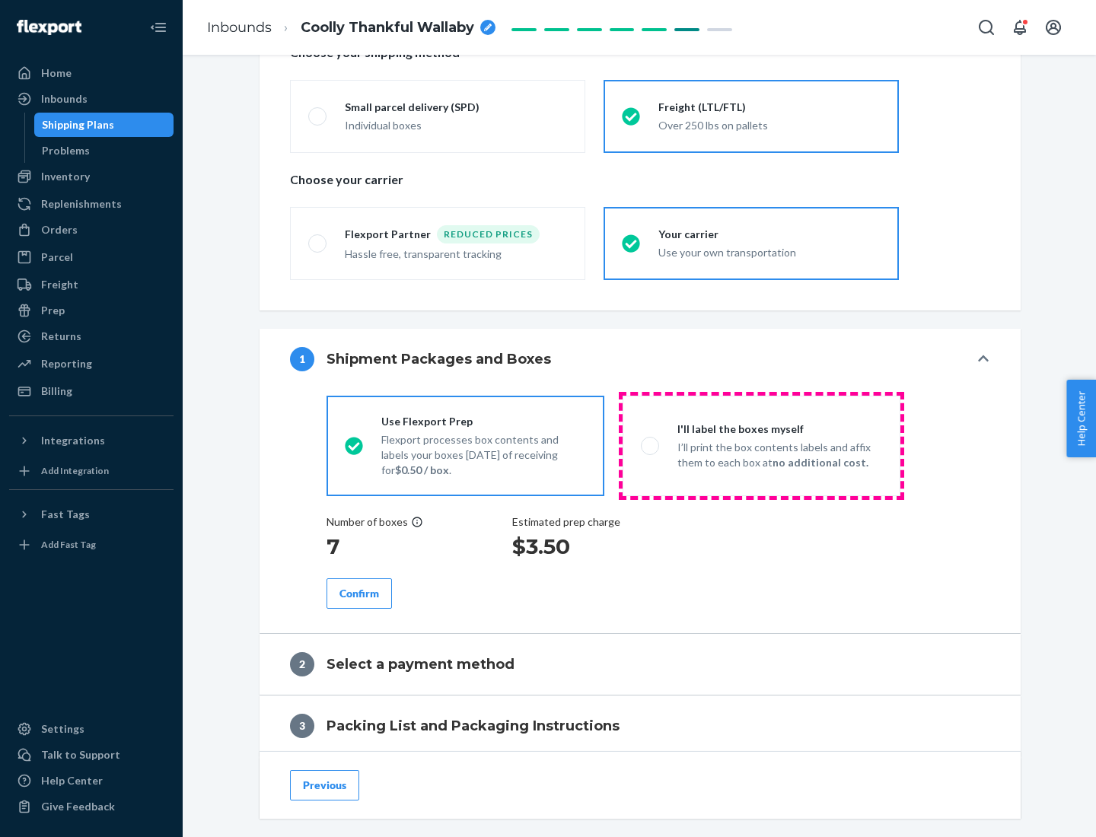
click at [761, 445] on p "I’ll print the box contents labels and affix them to each box at no additional …" at bounding box center [779, 455] width 205 height 30
click at [651, 445] on input "I'll label the boxes myself I’ll print the box contents labels and affix them t…" at bounding box center [646, 446] width 10 height 10
radio input "true"
radio input "false"
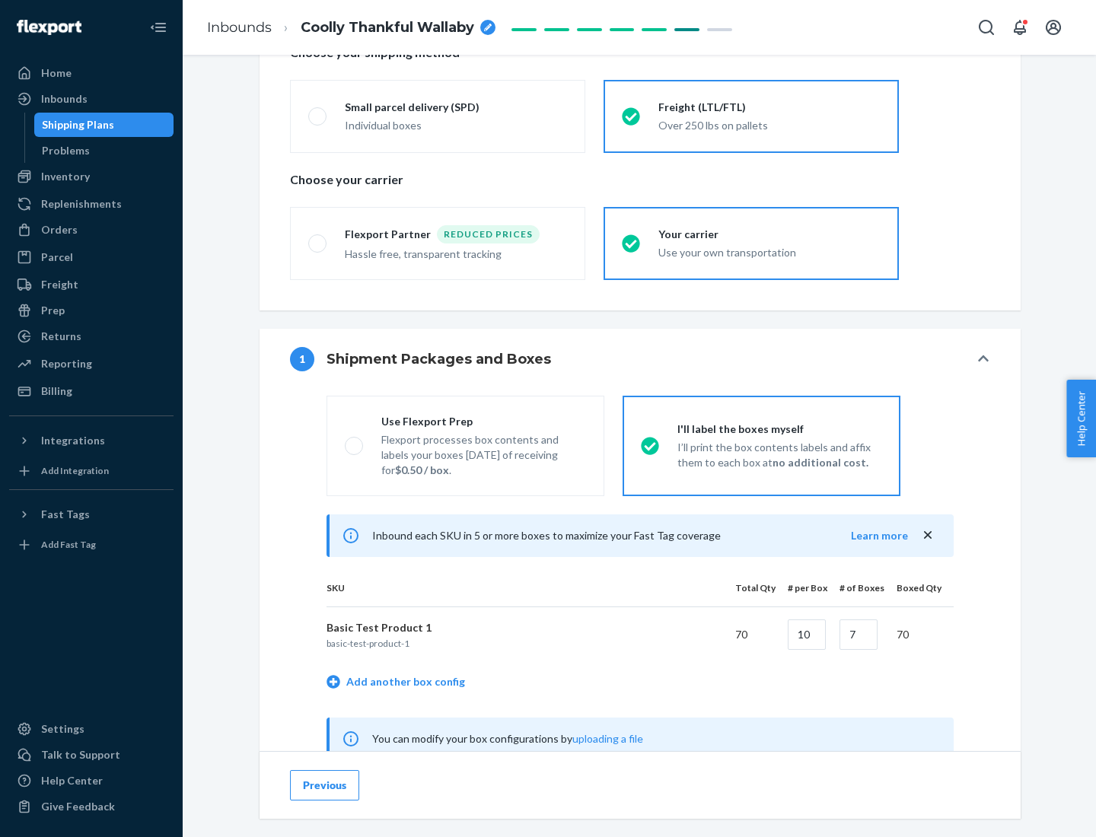
scroll to position [476, 0]
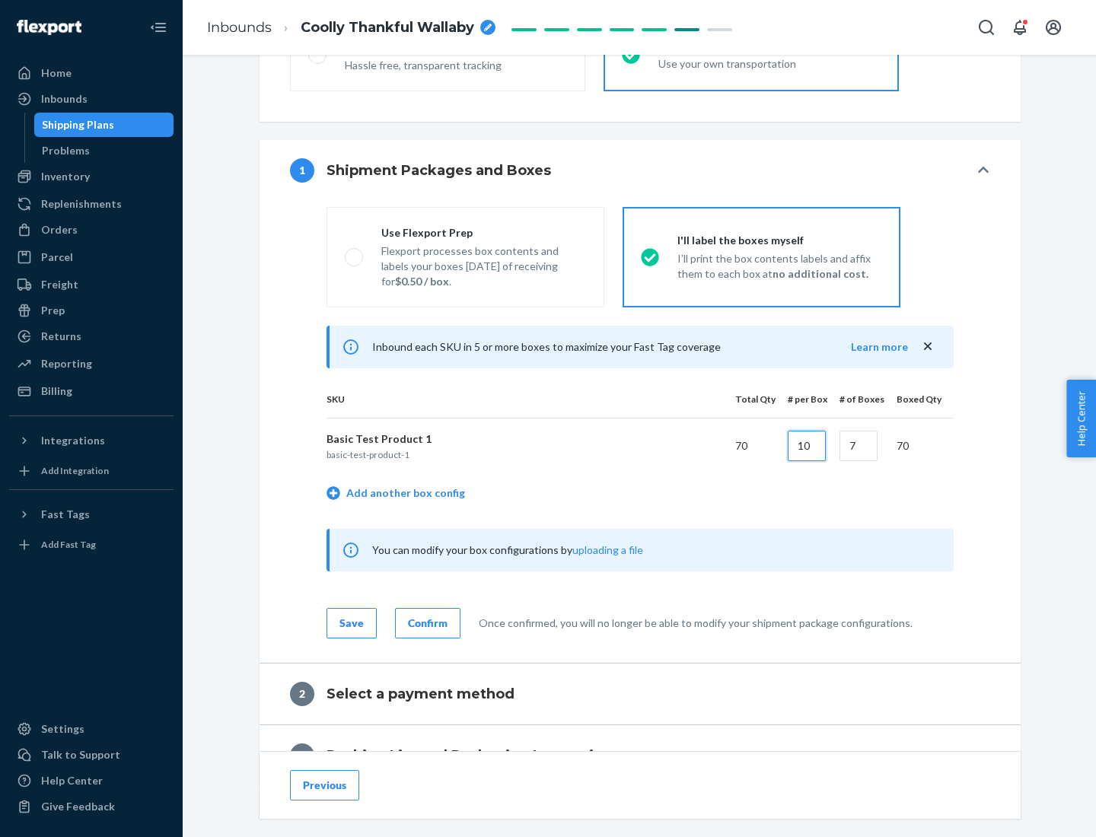
type input "10"
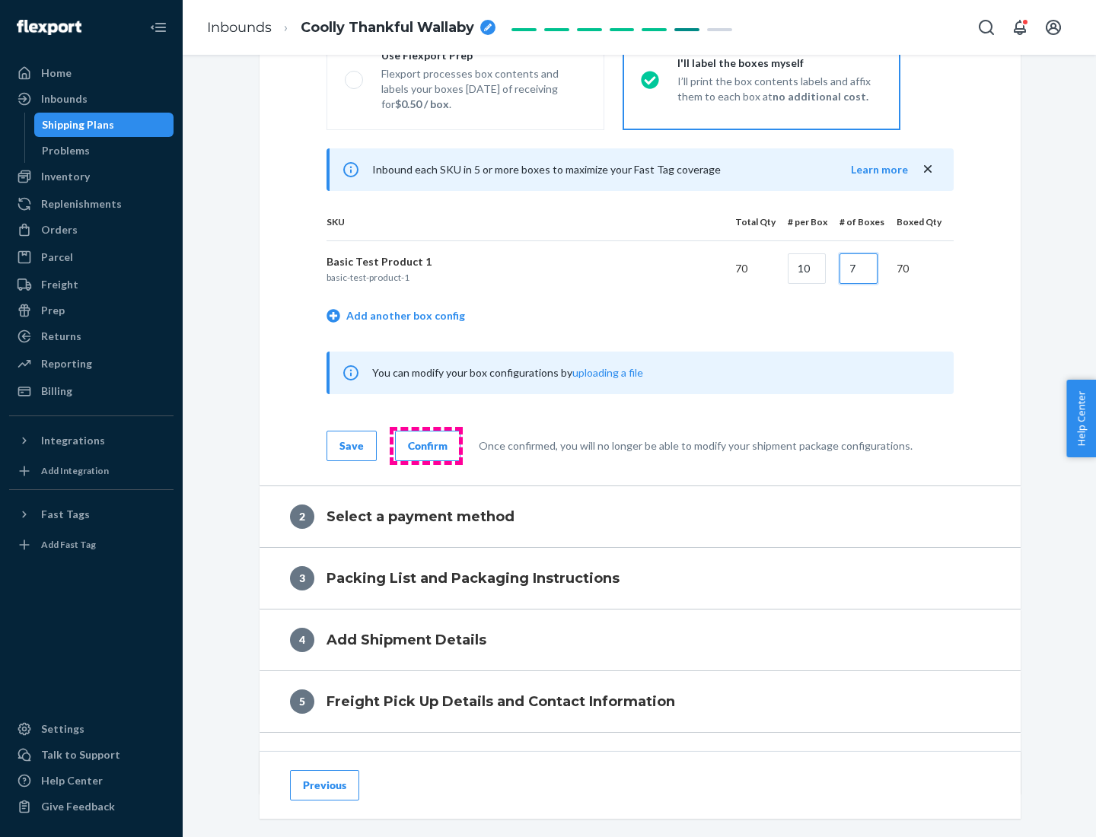
type input "7"
click at [426, 445] on div "Confirm" at bounding box center [428, 445] width 40 height 15
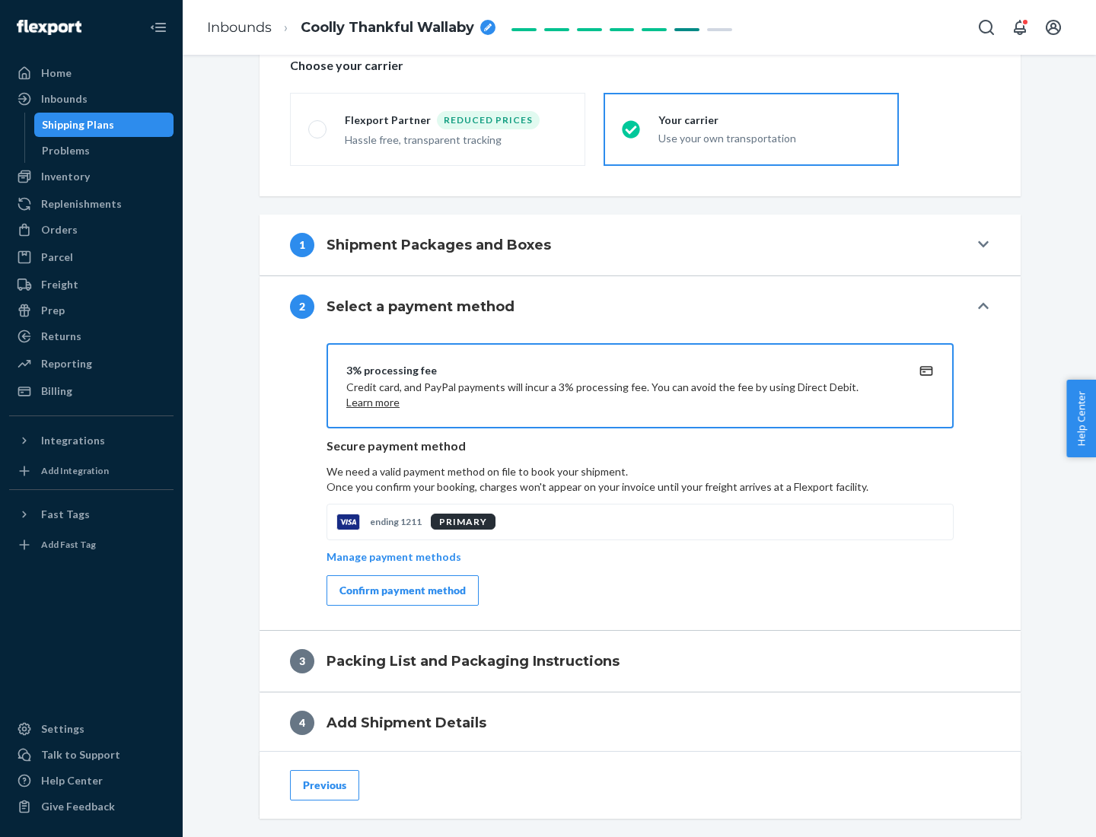
scroll to position [546, 0]
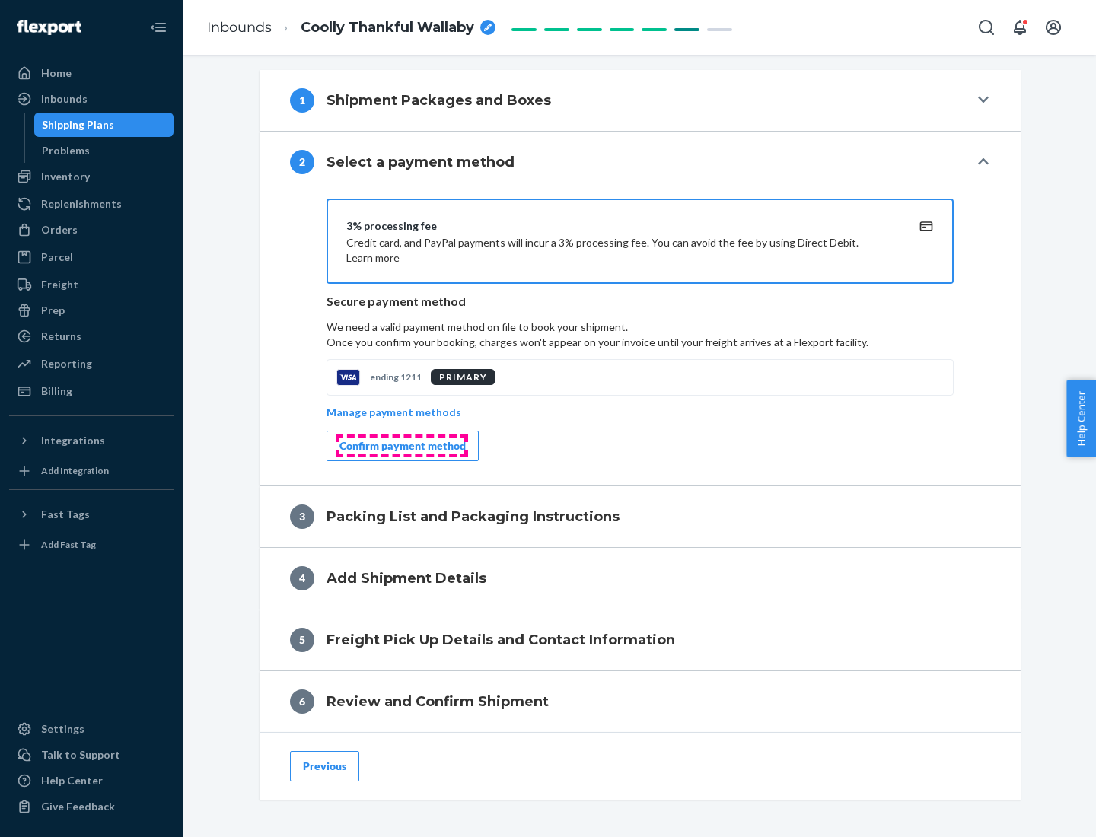
click at [401, 446] on div "Confirm payment method" at bounding box center [403, 445] width 126 height 15
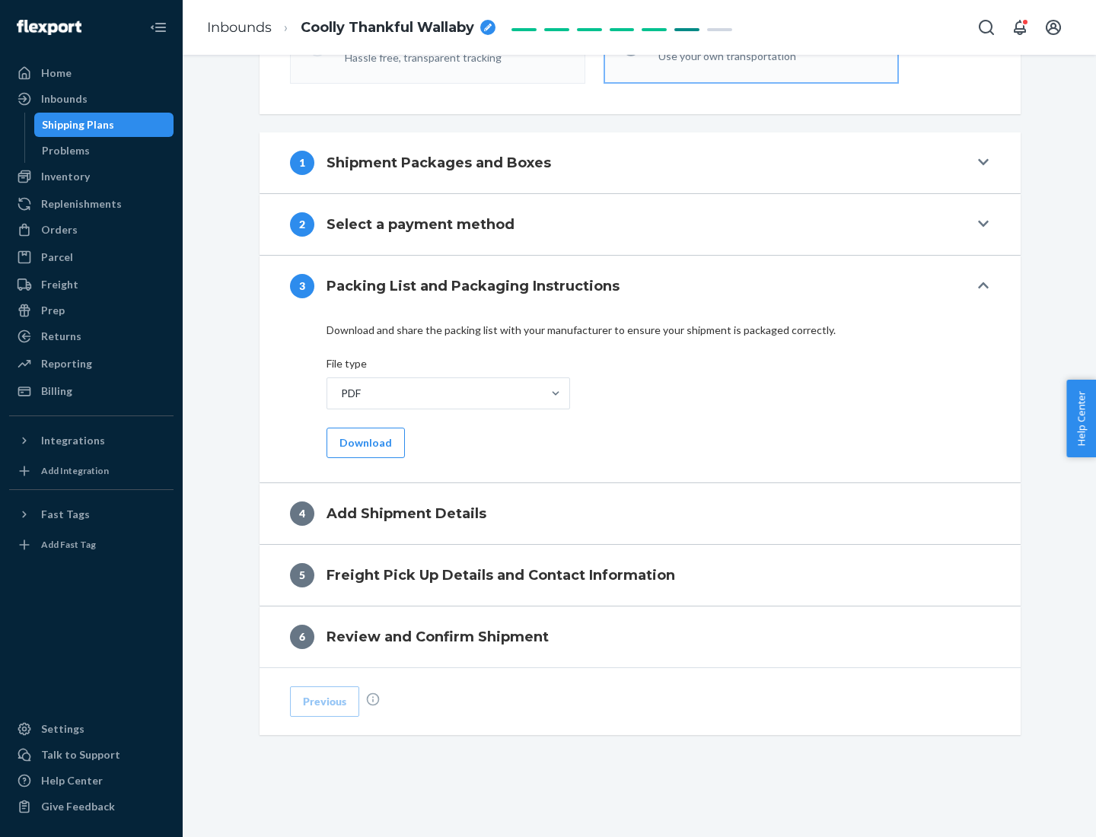
scroll to position [480, 0]
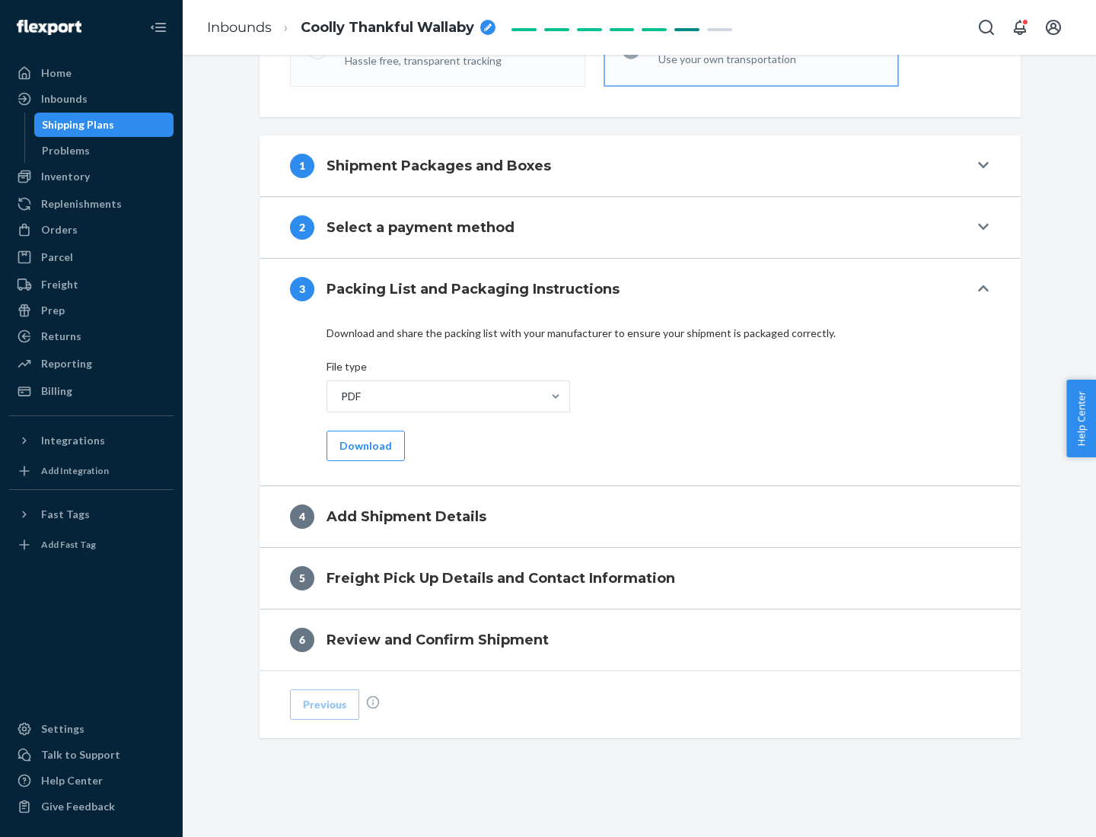
click at [364, 445] on button "Download" at bounding box center [366, 446] width 78 height 30
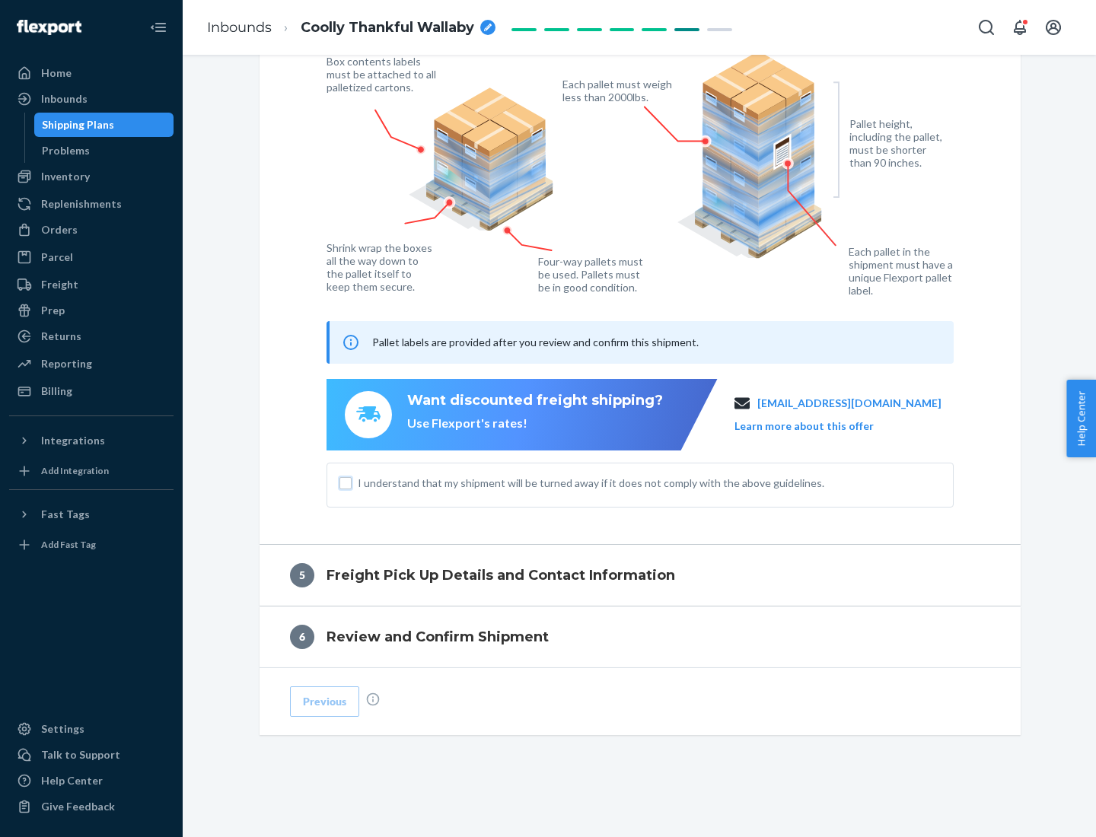
click at [346, 483] on input "I understand that my shipment will be turned away if it does not comply with th…" at bounding box center [346, 483] width 12 height 12
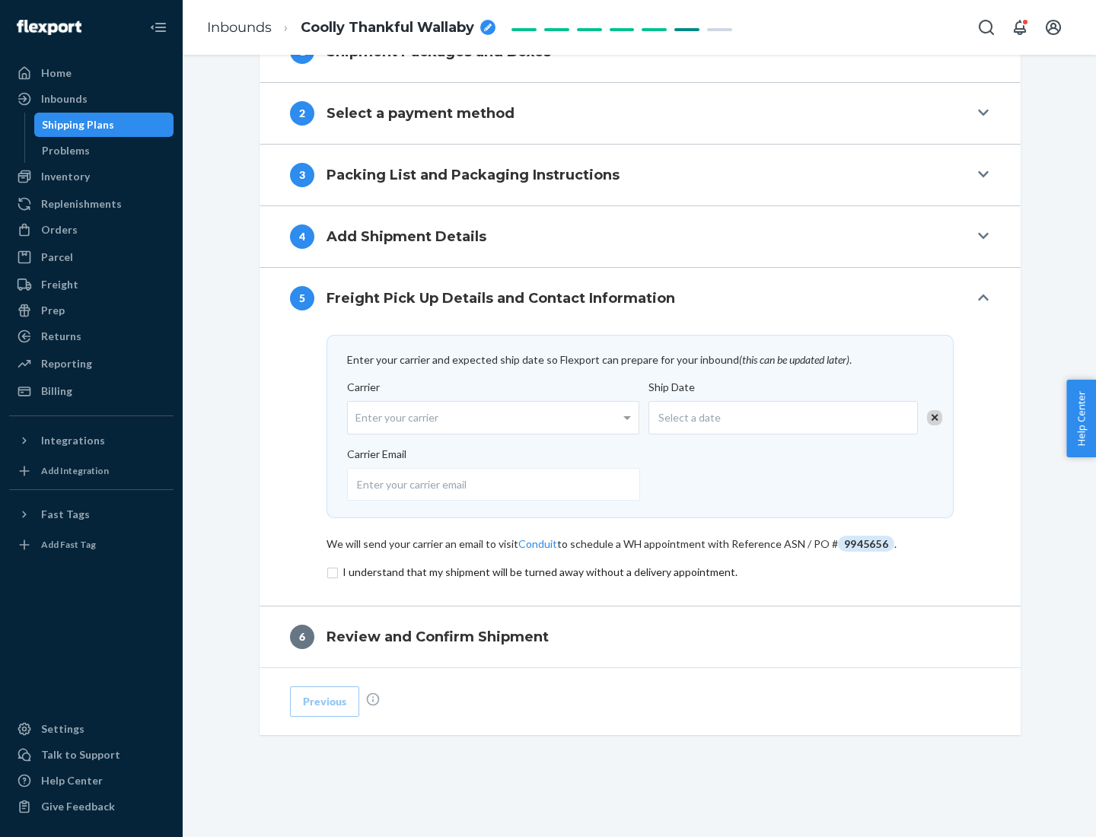
scroll to position [595, 0]
click at [640, 572] on input "checkbox" at bounding box center [640, 572] width 627 height 18
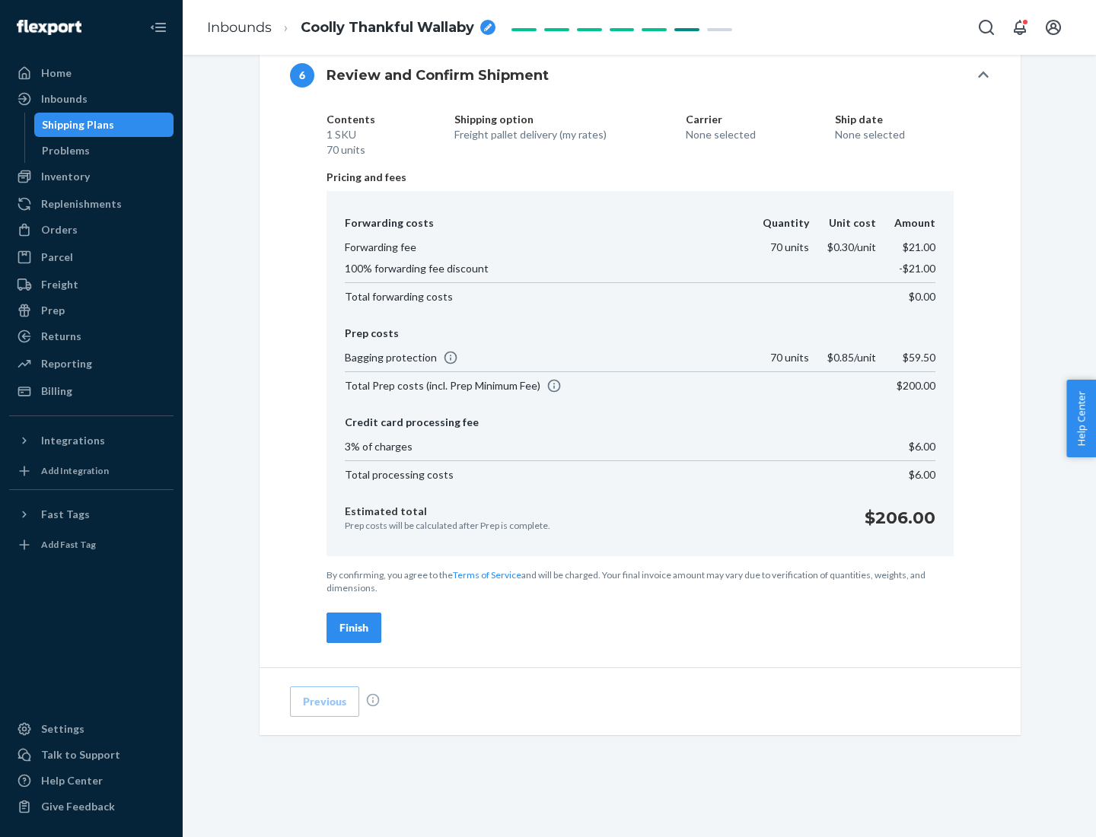
click at [354, 628] on div "Finish" at bounding box center [354, 627] width 29 height 15
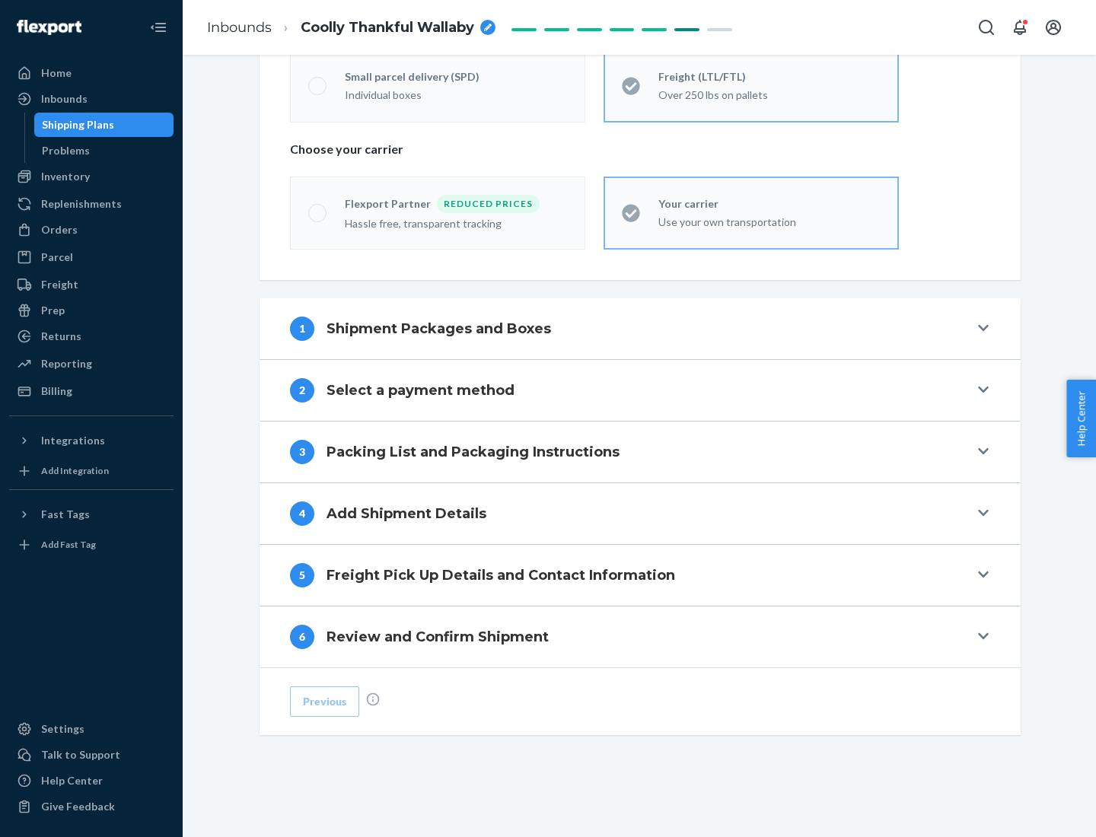
scroll to position [317, 0]
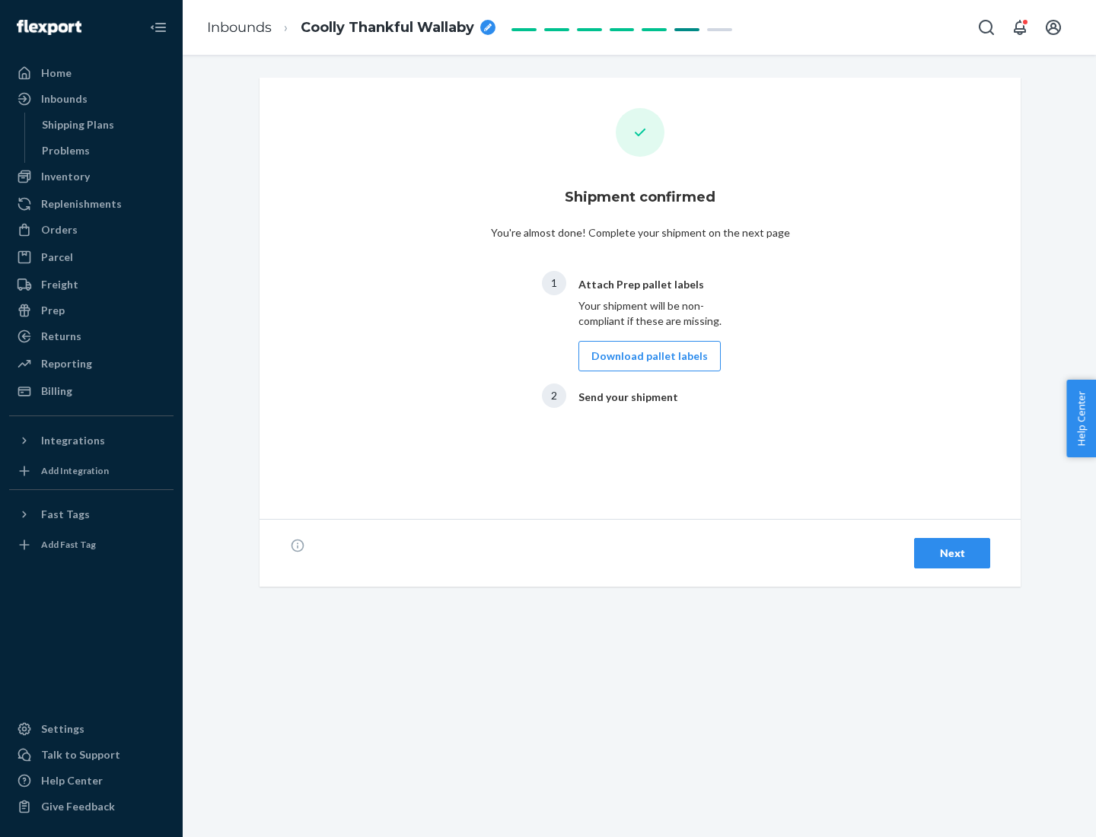
click at [646, 356] on button "Download pallet labels" at bounding box center [650, 356] width 142 height 30
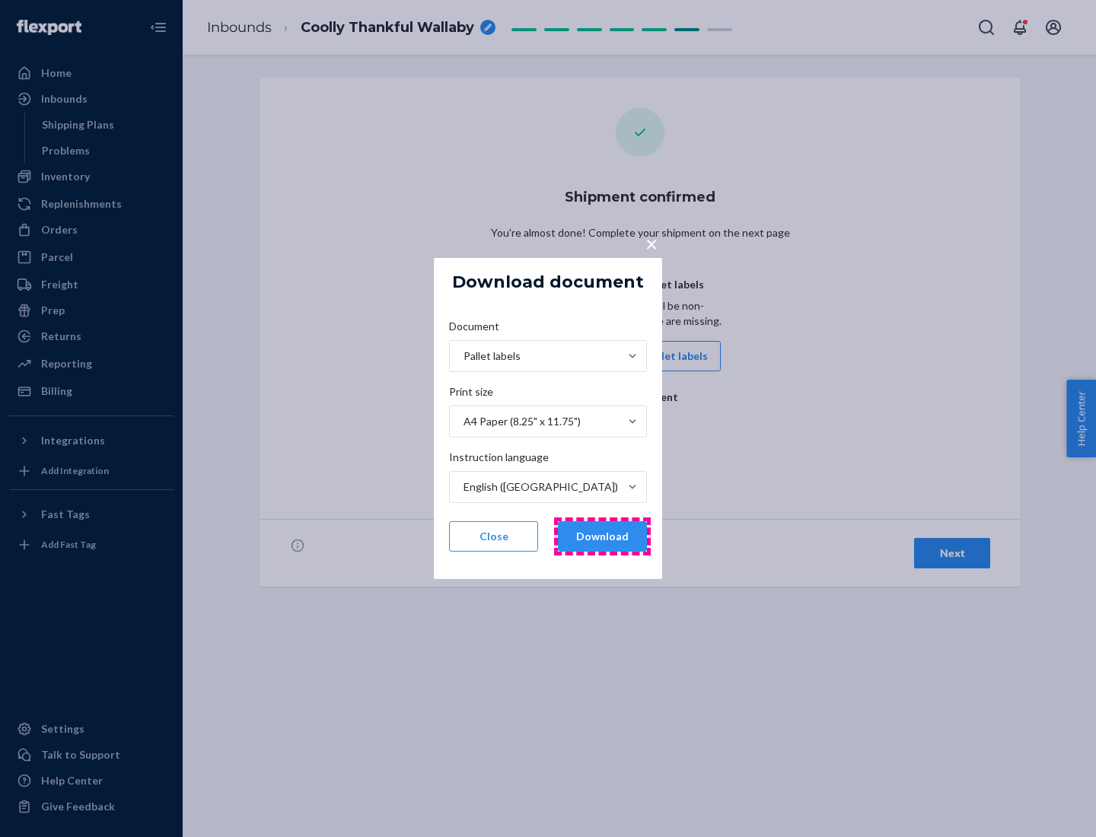
click at [602, 537] on button "Download" at bounding box center [602, 536] width 89 height 30
click at [651, 243] on span "×" at bounding box center [652, 244] width 12 height 26
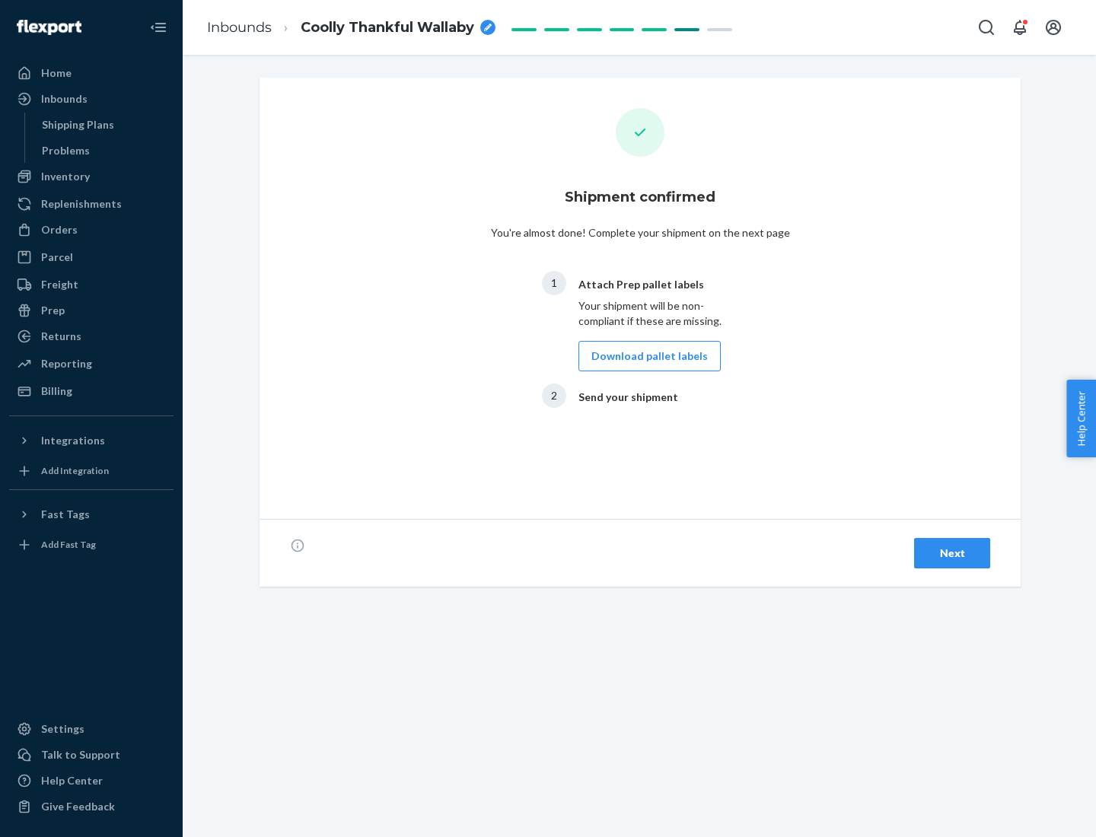
click at [952, 553] on div "Next" at bounding box center [952, 553] width 50 height 15
